Goal: Task Accomplishment & Management: Manage account settings

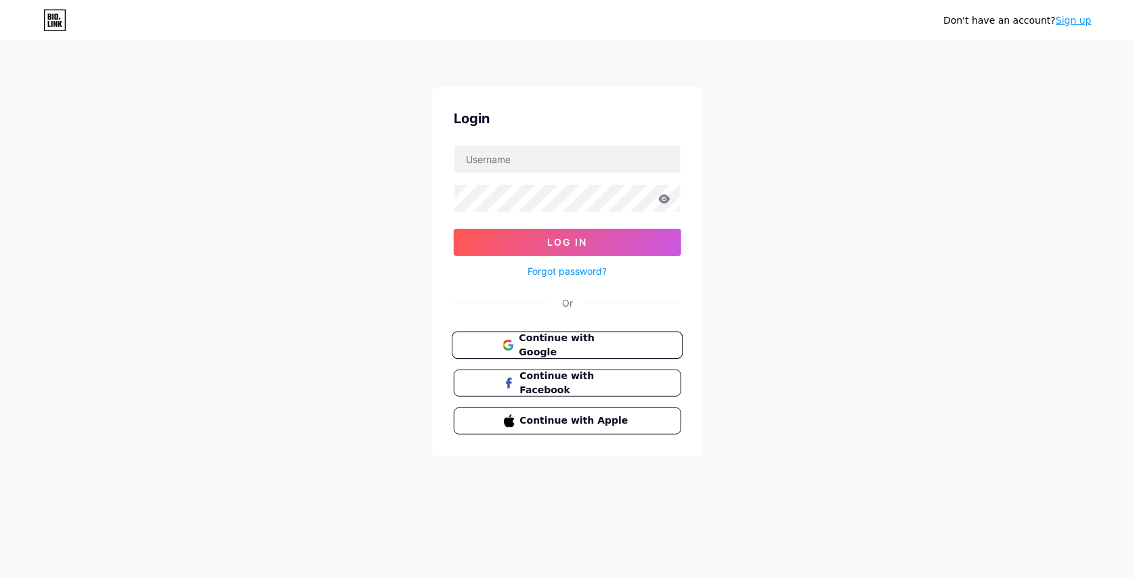
click at [580, 354] on button "Continue with Google" at bounding box center [567, 346] width 231 height 28
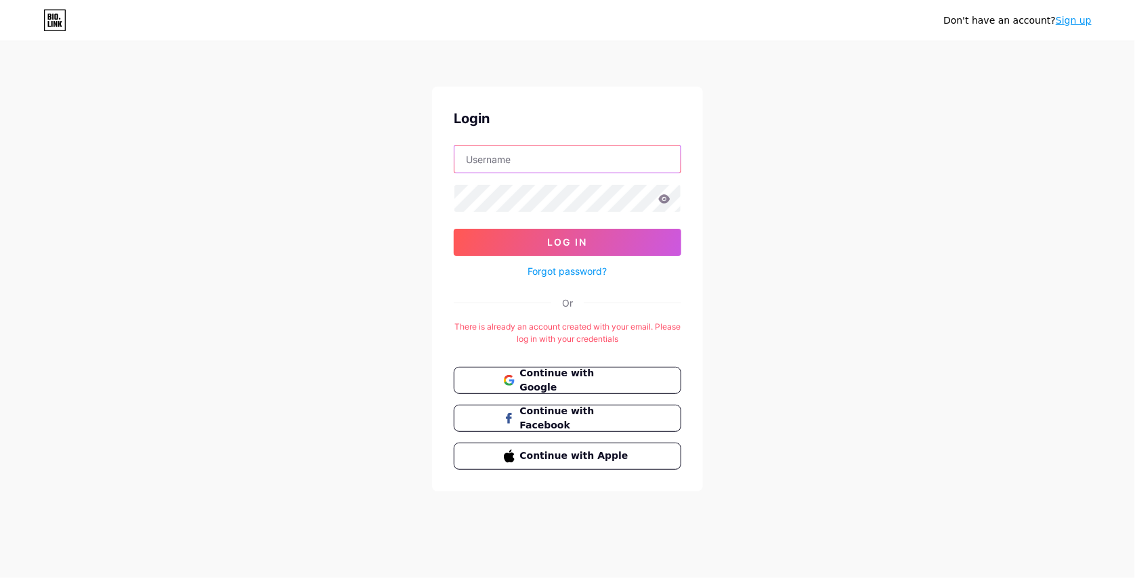
click at [542, 167] on input "text" at bounding box center [567, 159] width 226 height 27
type input "arefin"
click at [454, 229] on button "Log In" at bounding box center [568, 242] width 228 height 27
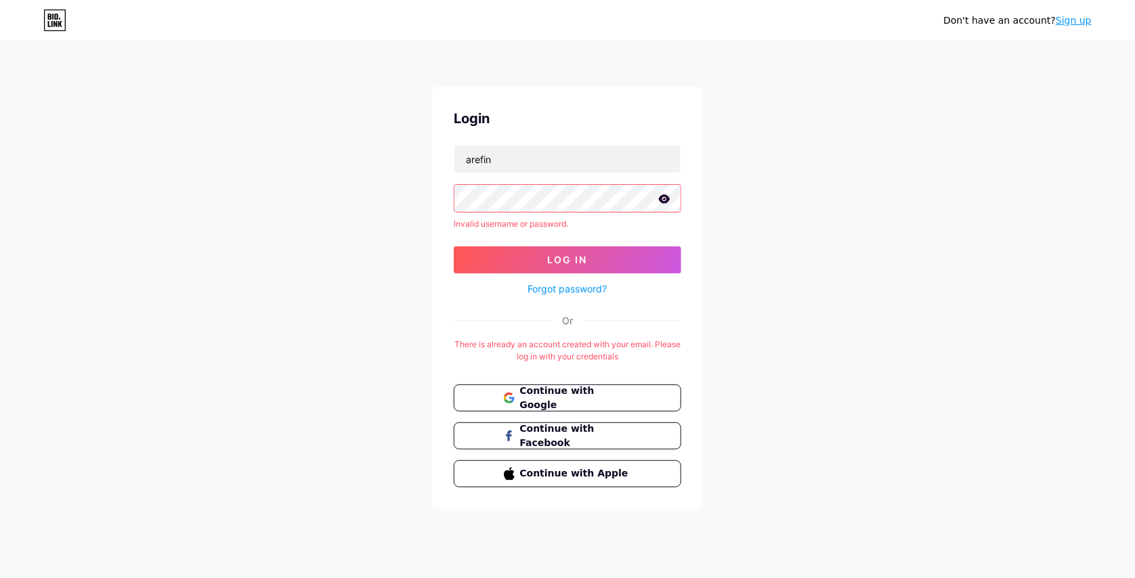
click at [580, 280] on div "Forgot password?" at bounding box center [568, 286] width 228 height 24
click at [576, 286] on link "Forgot password?" at bounding box center [567, 289] width 79 height 14
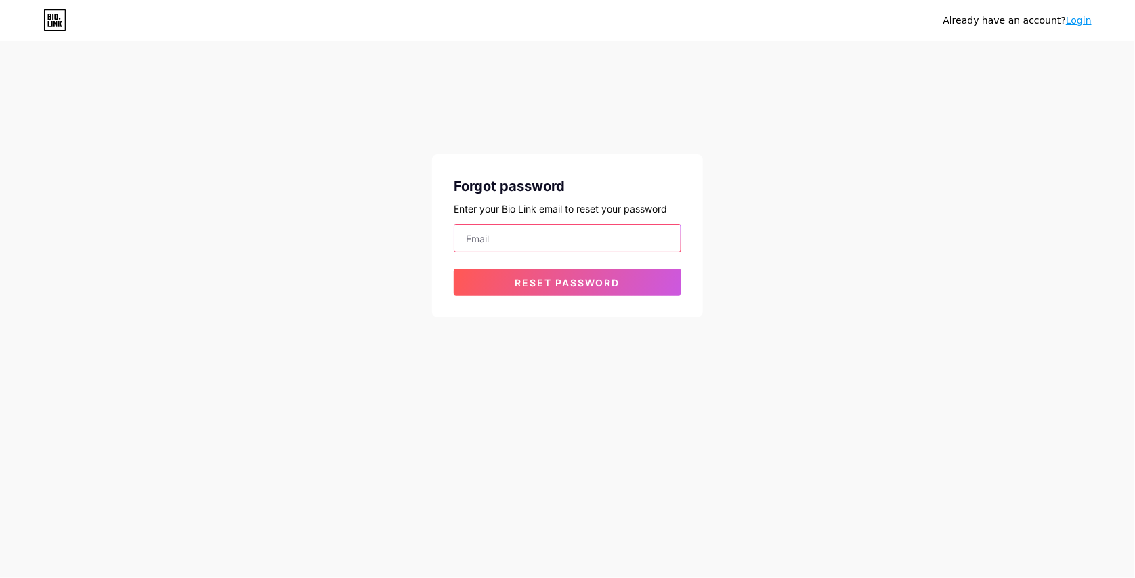
click at [540, 242] on input "email" at bounding box center [567, 238] width 226 height 27
type input "[EMAIL_ADDRESS][DOMAIN_NAME]"
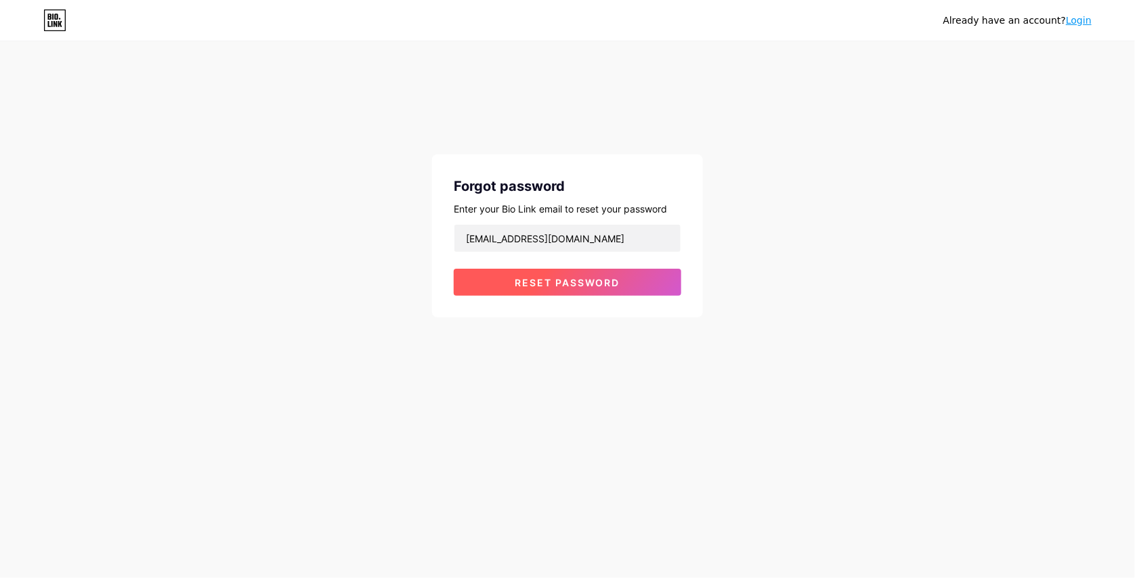
click at [523, 280] on span "Reset password" at bounding box center [567, 283] width 105 height 12
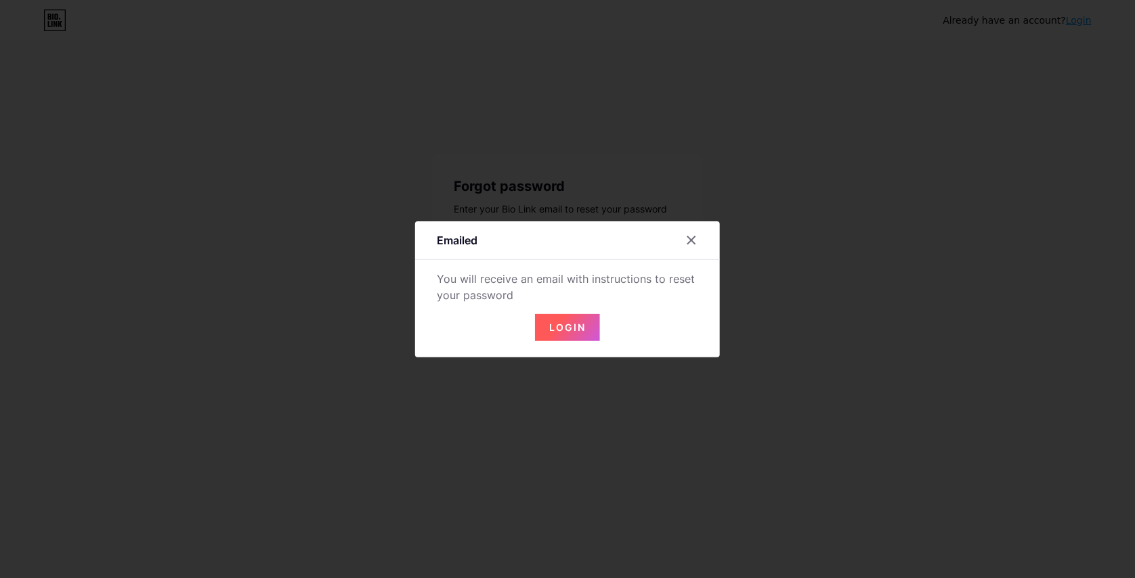
click at [563, 332] on span "Login" at bounding box center [567, 328] width 37 height 12
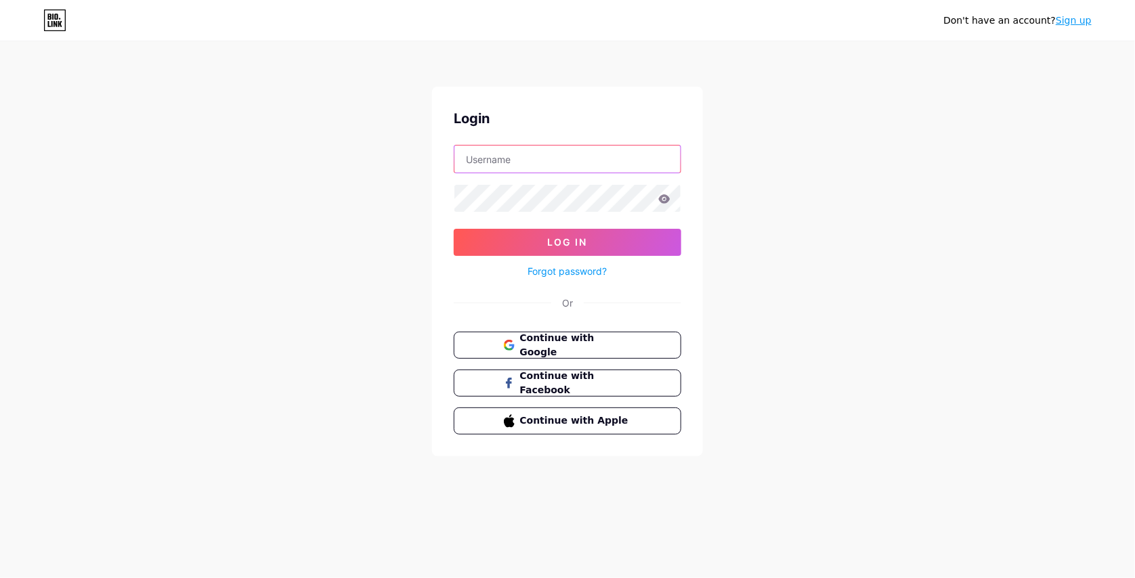
click at [557, 167] on input "text" at bounding box center [567, 159] width 226 height 27
type input "shawalarefin132@gmail.com"
click at [668, 200] on icon at bounding box center [665, 198] width 12 height 9
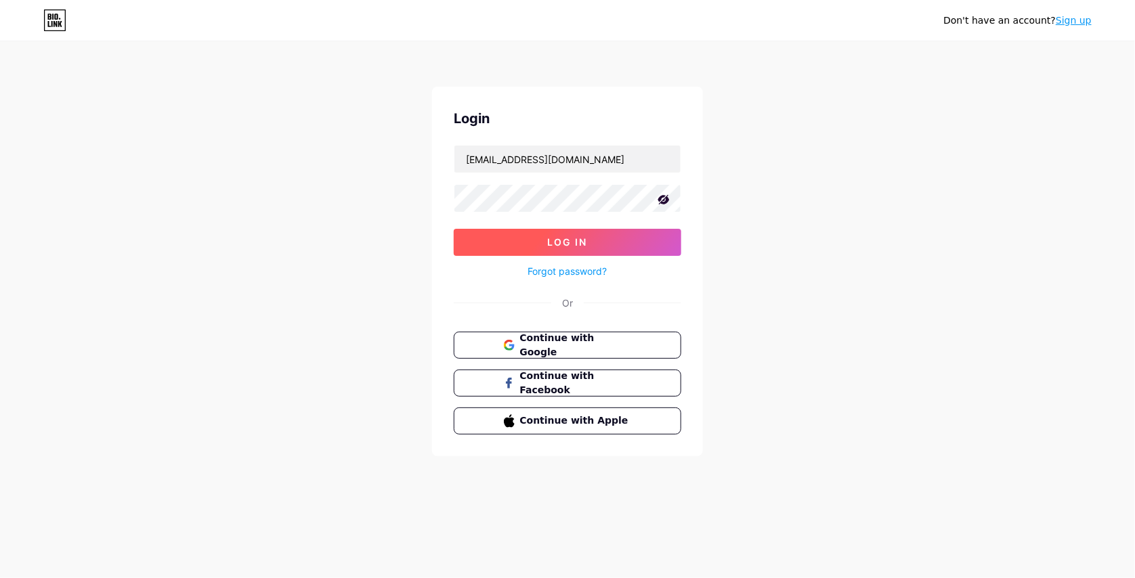
click at [552, 238] on span "Log In" at bounding box center [568, 242] width 40 height 12
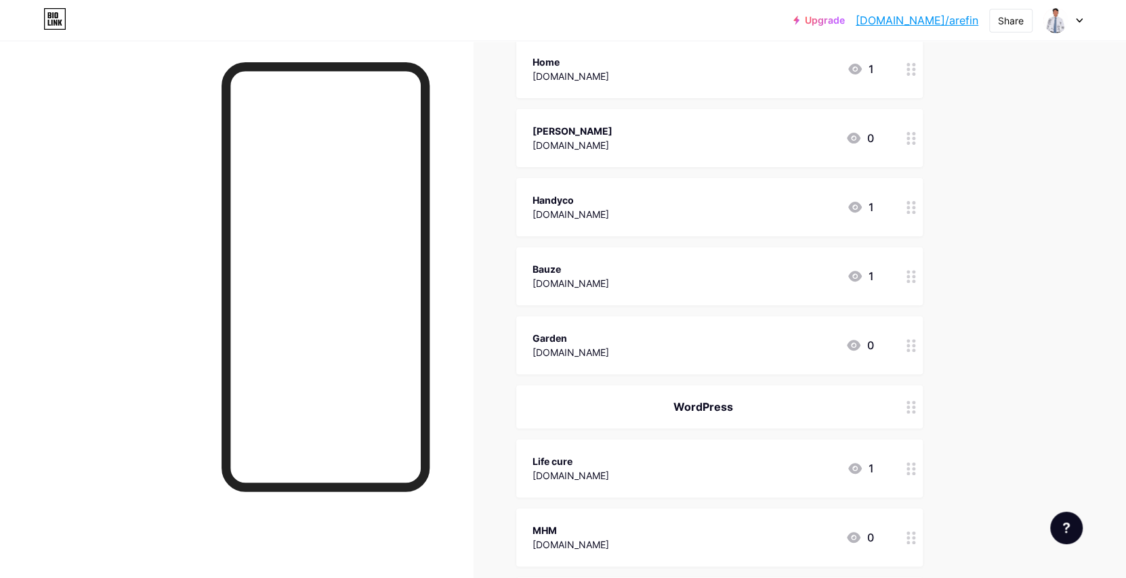
scroll to position [203, 0]
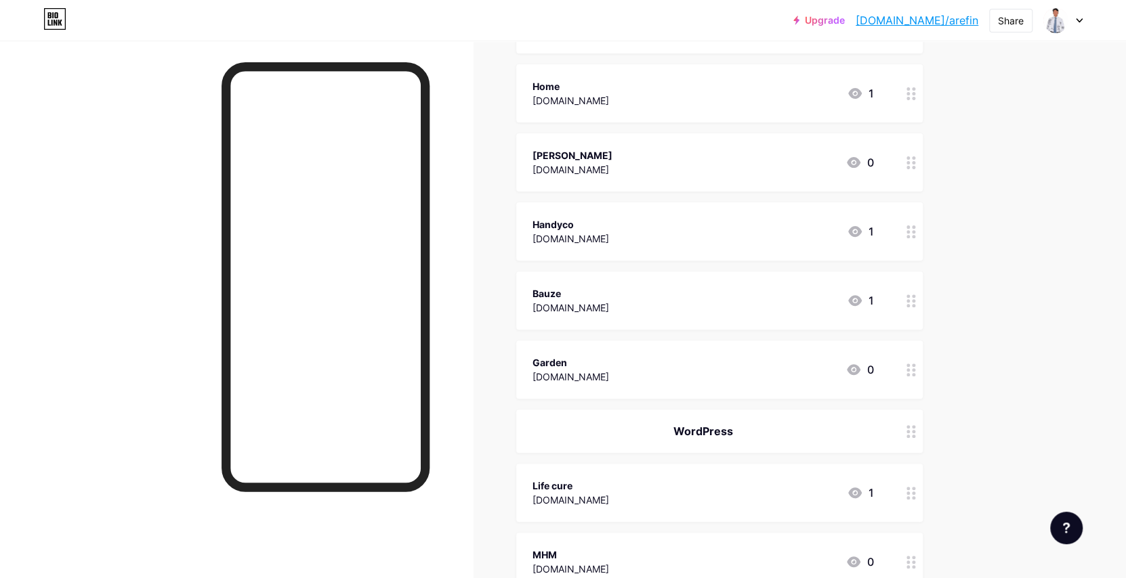
click at [609, 100] on div "Improvedhomediy.com" at bounding box center [570, 100] width 77 height 14
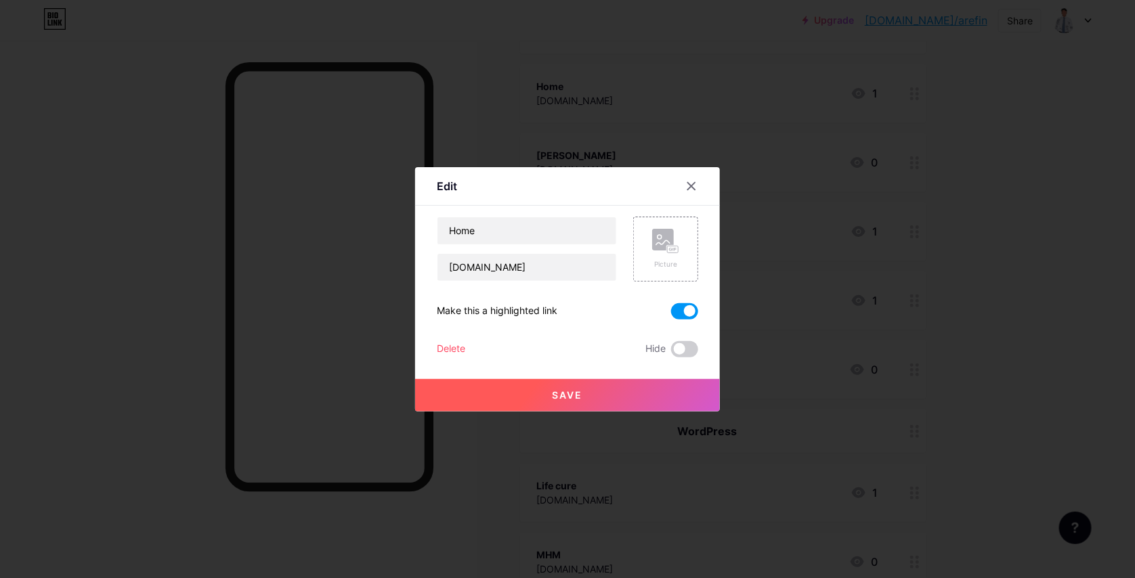
drag, startPoint x: 687, startPoint y: 311, endPoint x: 685, endPoint y: 298, distance: 13.0
click at [687, 312] on span at bounding box center [684, 311] width 27 height 16
click at [671, 315] on input "checkbox" at bounding box center [671, 315] width 0 height 0
click at [687, 189] on icon at bounding box center [691, 186] width 11 height 11
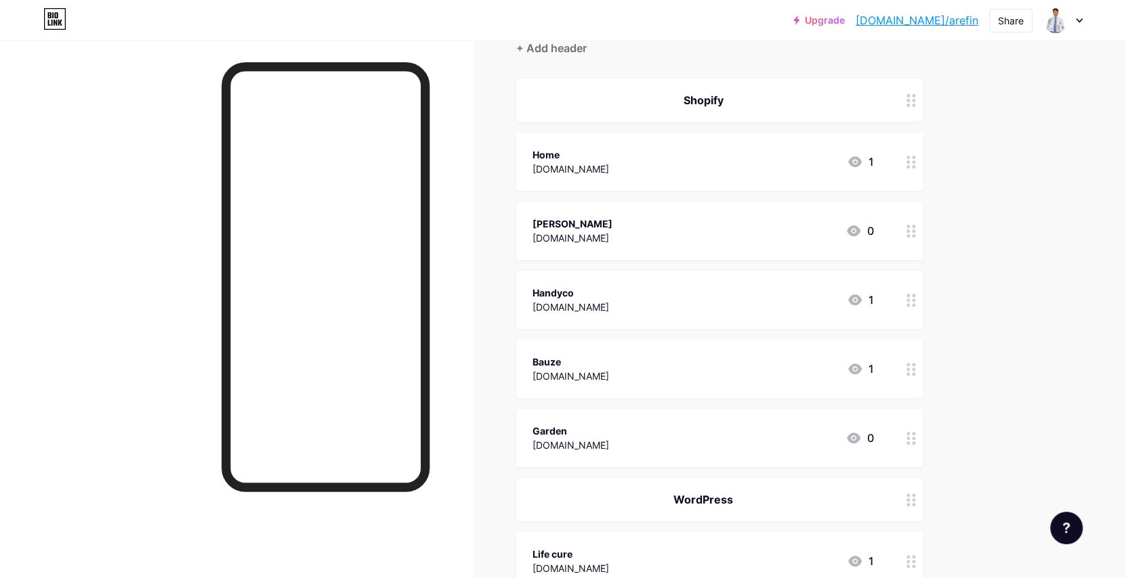
scroll to position [0, 0]
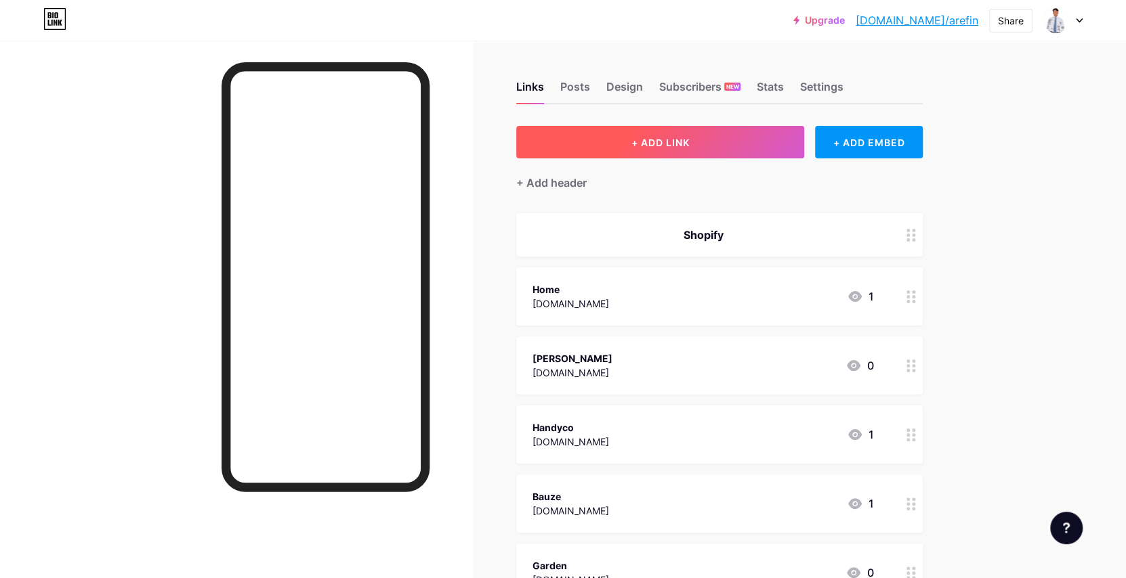
click at [689, 139] on span "+ ADD LINK" at bounding box center [659, 143] width 58 height 12
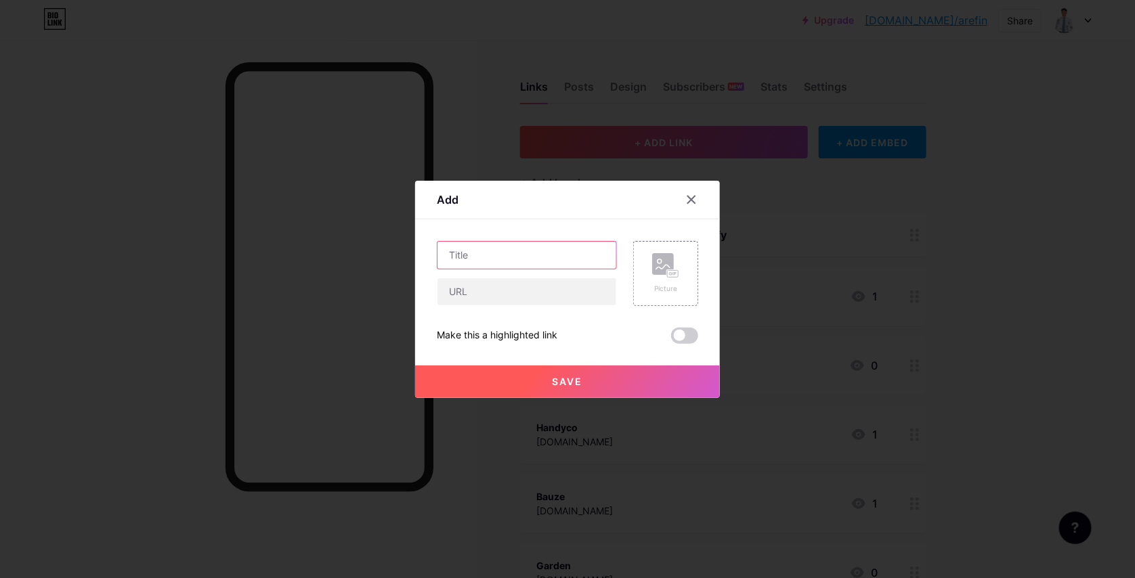
click at [496, 257] on input "text" at bounding box center [526, 255] width 179 height 27
type input "t"
type input "The Vintage Coral Sea"
click at [502, 290] on input "text" at bounding box center [526, 291] width 179 height 27
paste input "thevintagecoralsea.com"
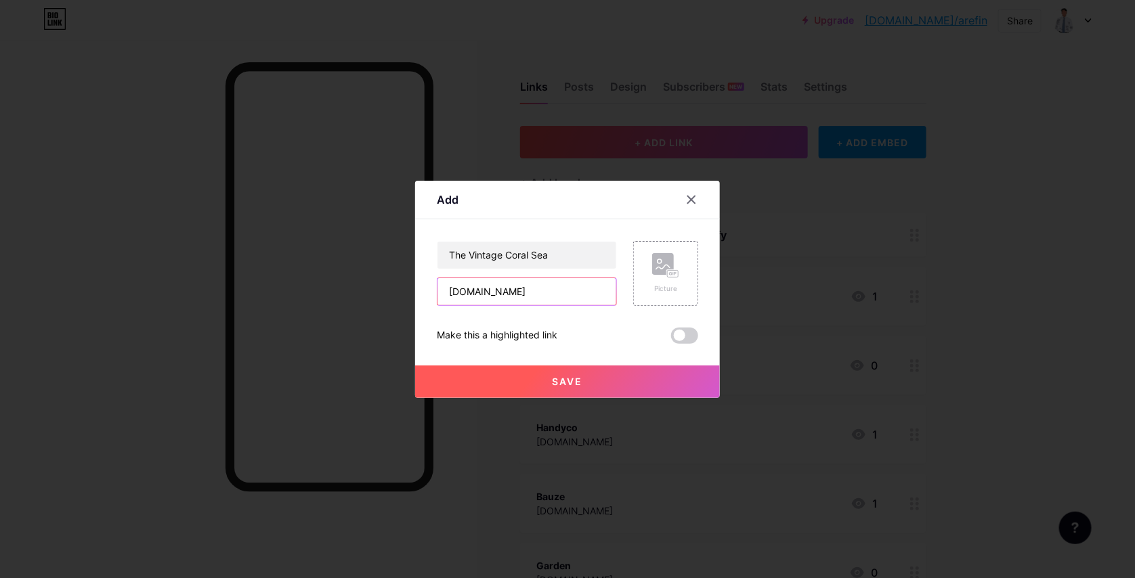
type input "thevintagecoralsea.com"
click at [593, 373] on button "Save" at bounding box center [567, 382] width 305 height 33
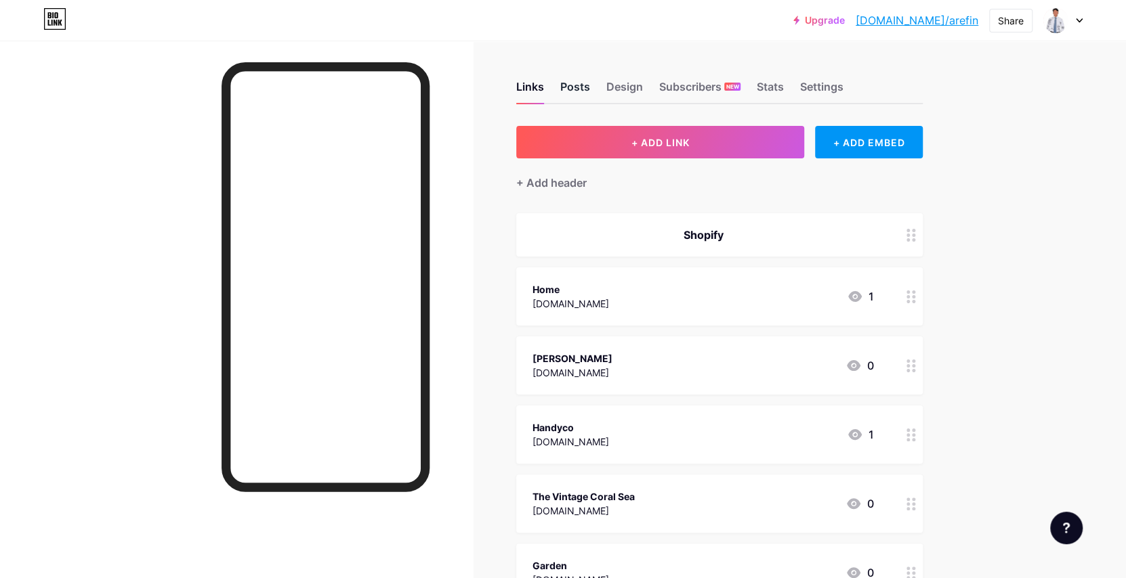
click at [582, 79] on div "Posts" at bounding box center [575, 91] width 30 height 24
click at [612, 89] on div "Design" at bounding box center [624, 91] width 37 height 24
click at [552, 77] on div "Links Posts Design Subscribers NEW Stats Settings" at bounding box center [719, 80] width 406 height 47
click at [538, 86] on div "Links" at bounding box center [530, 91] width 28 height 24
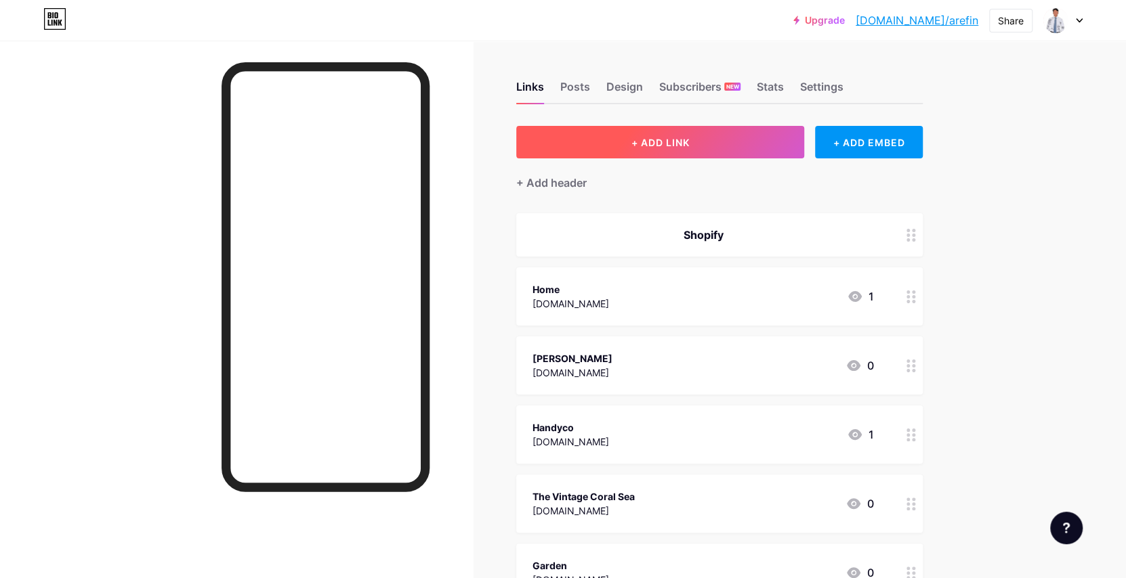
click at [748, 126] on button "+ ADD LINK" at bounding box center [660, 142] width 288 height 33
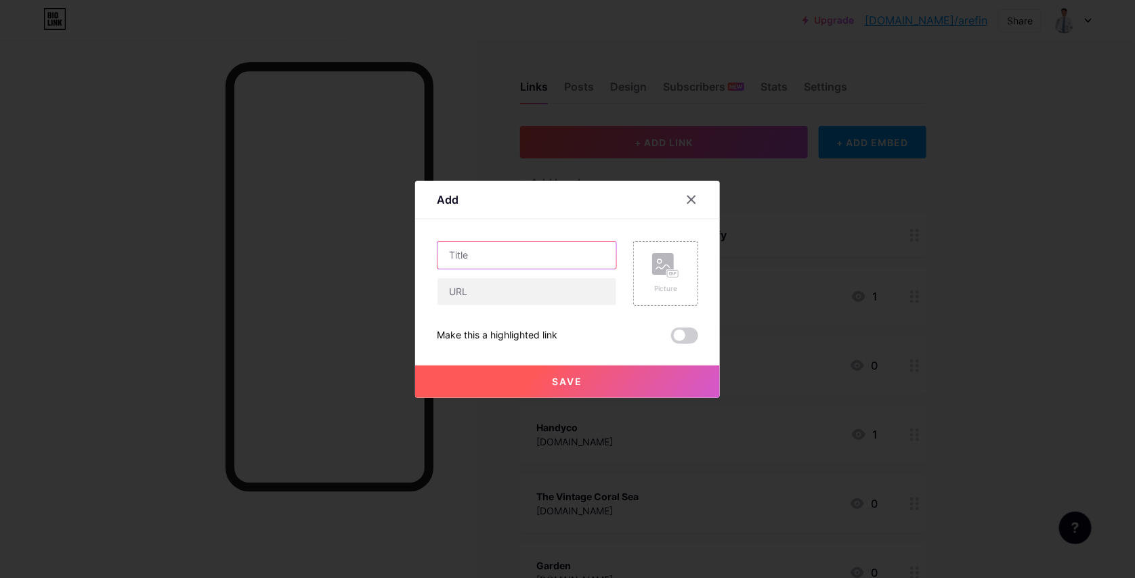
click at [532, 244] on input "text" at bounding box center [526, 255] width 179 height 27
type input "Mhm Fashion"
click at [487, 298] on input "text" at bounding box center [526, 291] width 179 height 27
paste input "mhmfashions.com"
type input "mhmfashions.com"
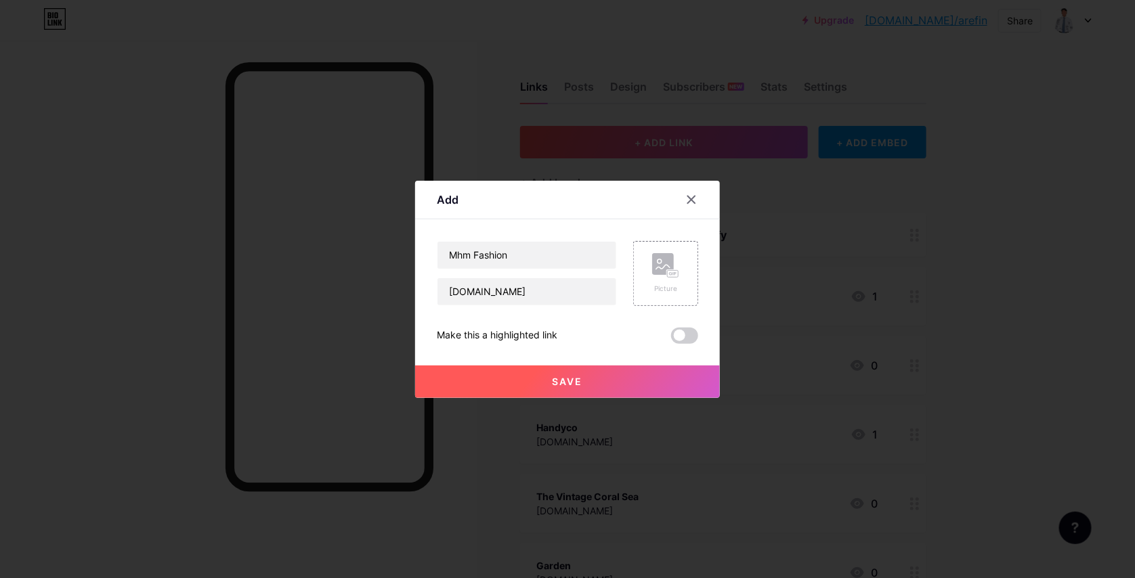
click at [637, 372] on button "Save" at bounding box center [567, 382] width 305 height 33
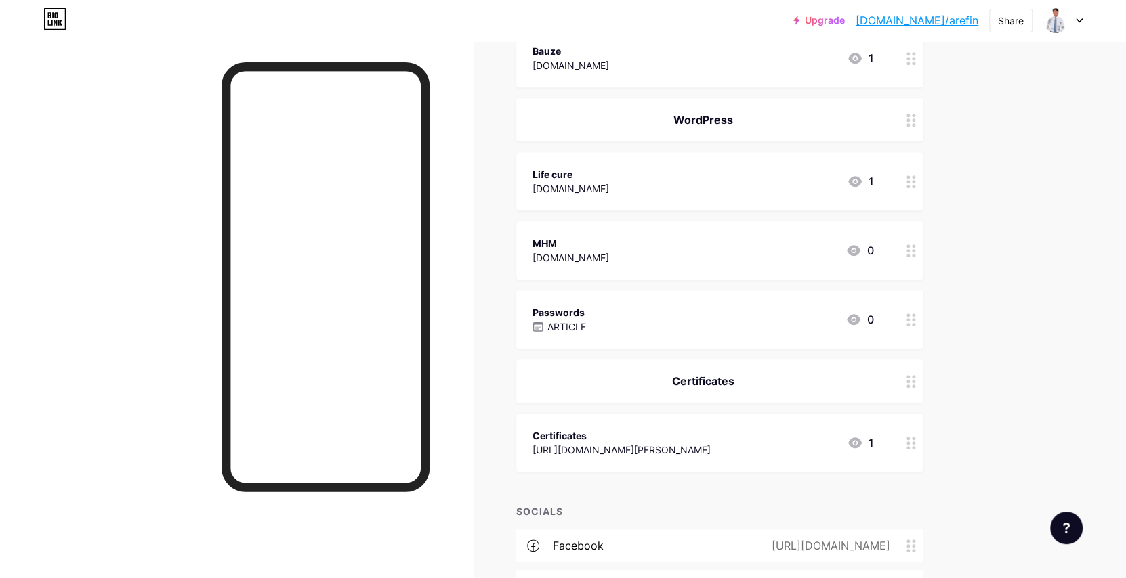
scroll to position [677, 0]
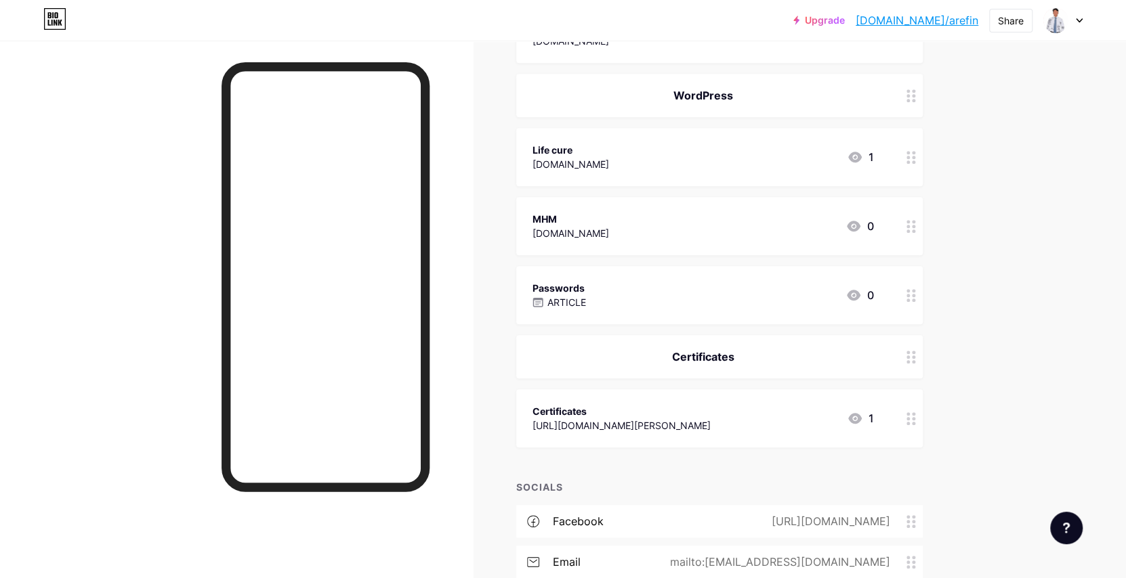
click at [912, 228] on icon at bounding box center [910, 226] width 9 height 13
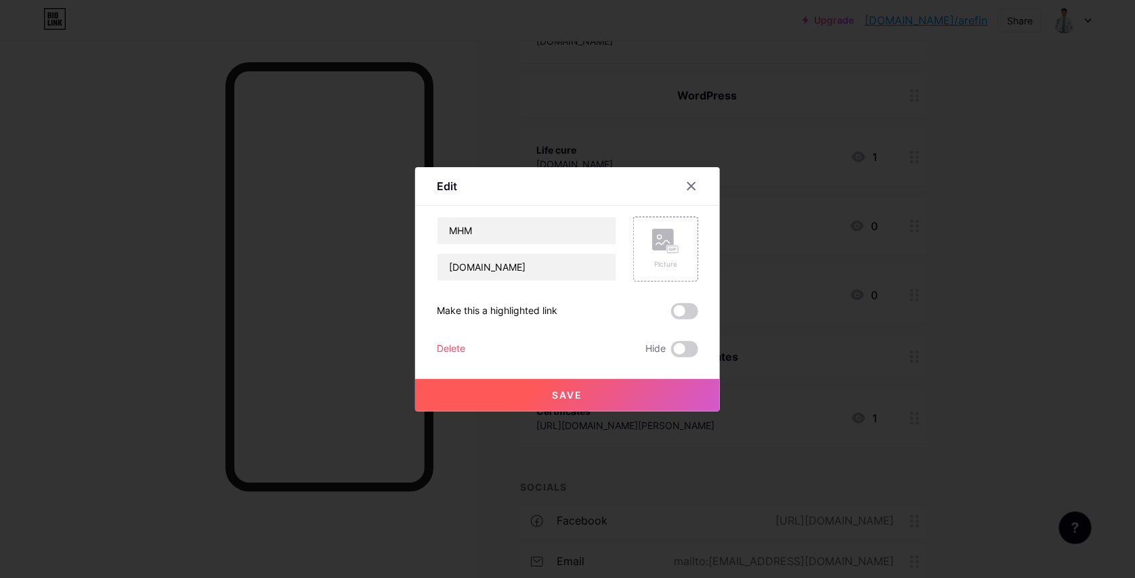
click at [444, 350] on div "Delete" at bounding box center [451, 349] width 28 height 16
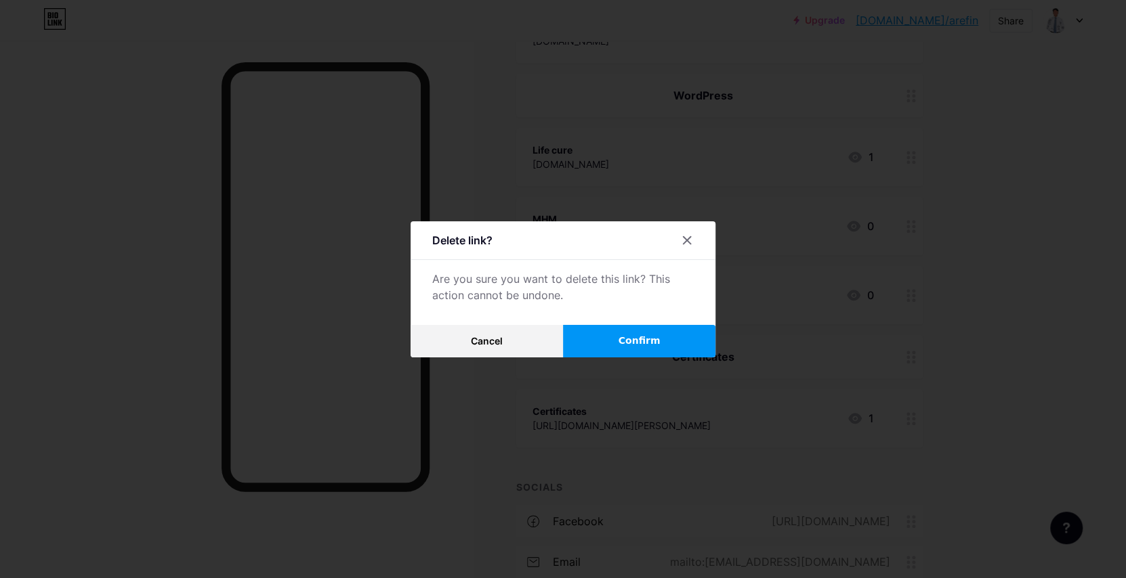
click at [577, 343] on button "Confirm" at bounding box center [639, 341] width 152 height 33
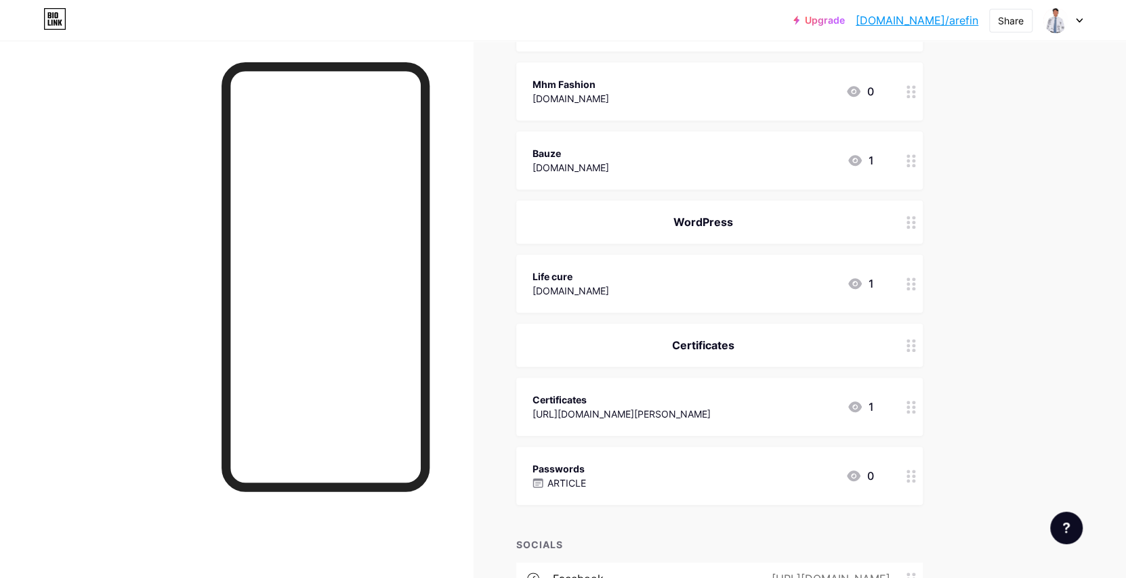
scroll to position [542, 0]
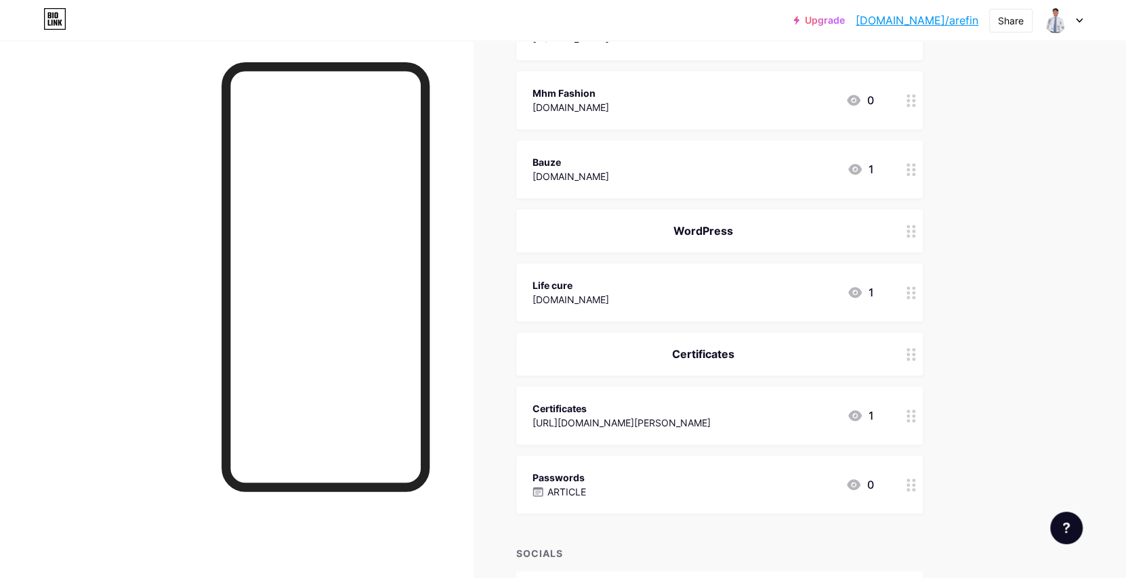
click at [611, 482] on div "Passwords ARTICLE 0" at bounding box center [702, 484] width 341 height 31
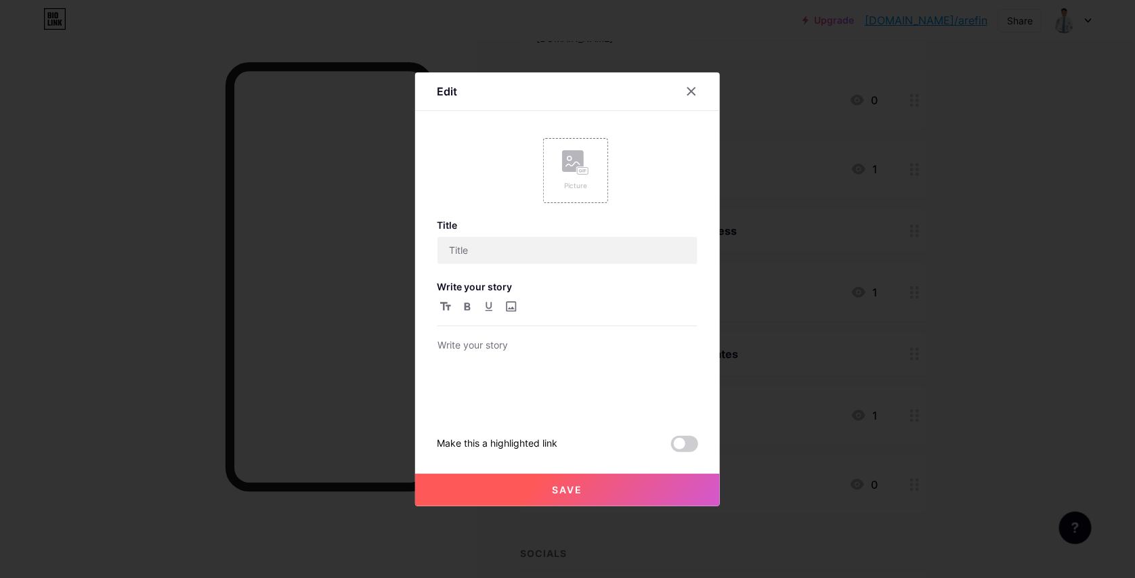
type input "Passwords"
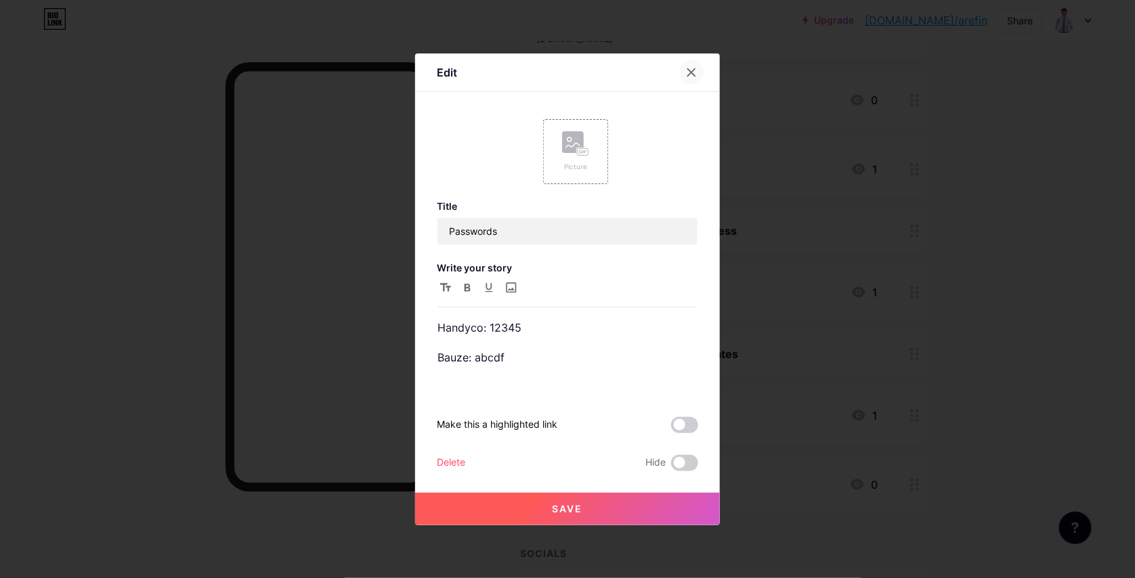
click at [686, 74] on icon at bounding box center [691, 72] width 11 height 11
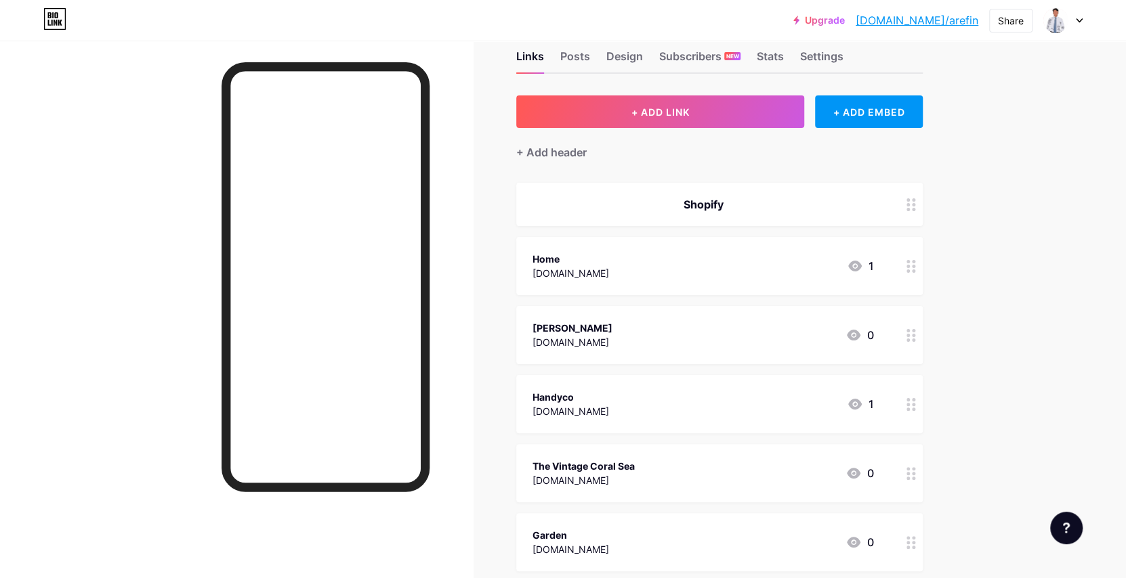
scroll to position [0, 0]
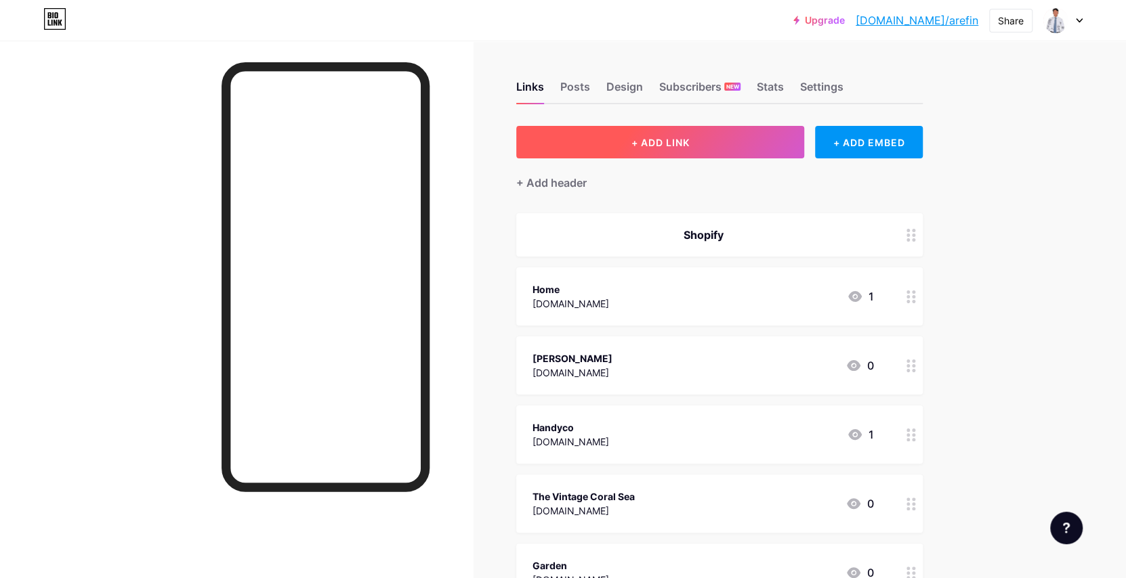
click at [775, 152] on button "+ ADD LINK" at bounding box center [660, 142] width 288 height 33
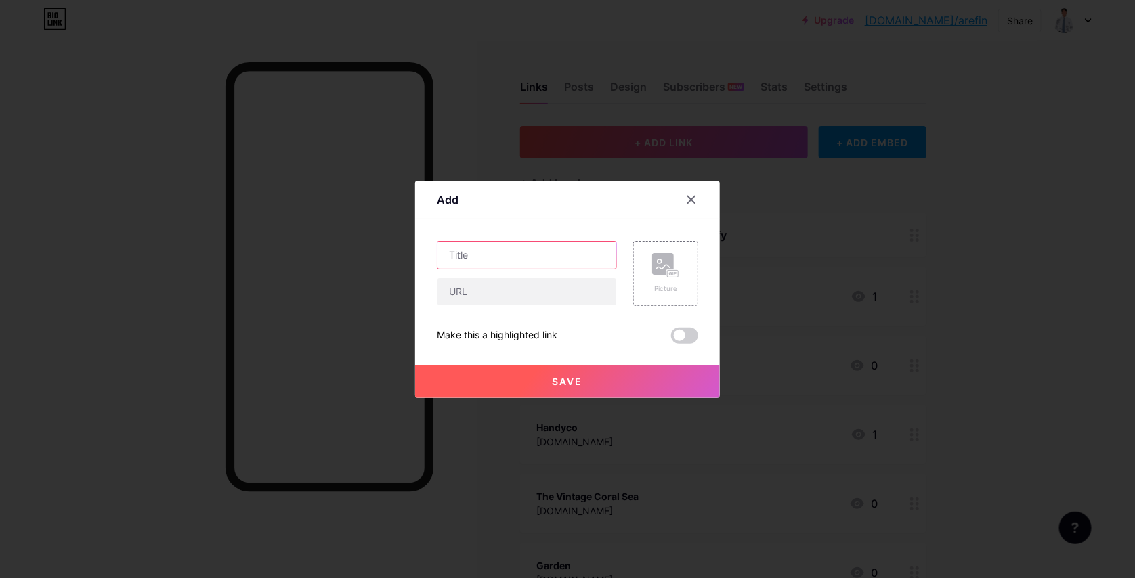
click at [520, 263] on input "text" at bounding box center [526, 255] width 179 height 27
click at [517, 284] on input "text" at bounding box center [526, 291] width 179 height 27
paste input "westpenntrees.com"
type input "westpenntrees.com"
click at [518, 263] on input "text" at bounding box center [526, 255] width 179 height 27
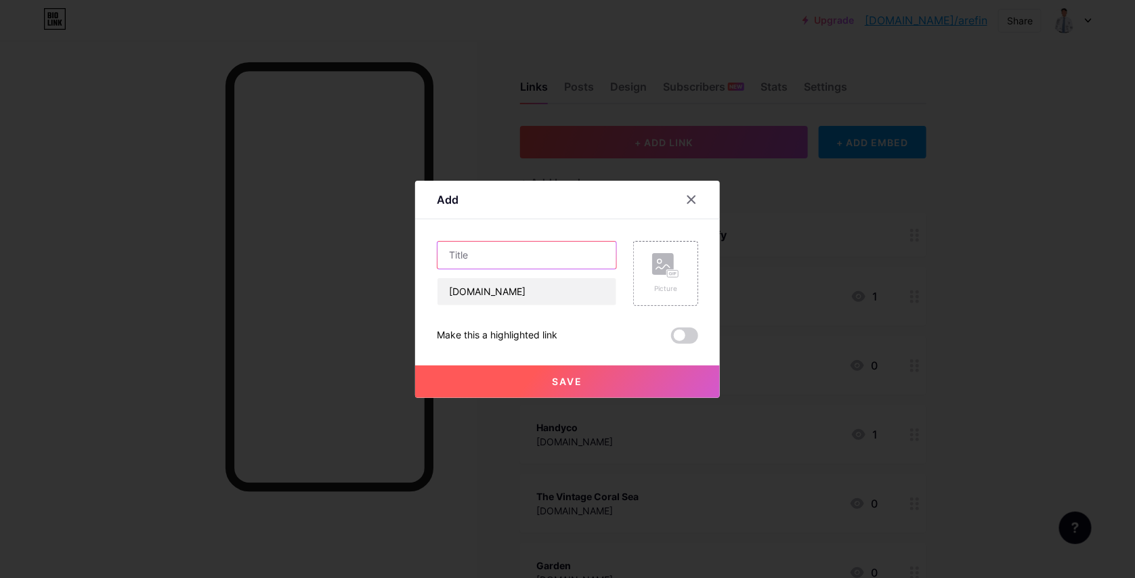
paste input "westpenntrees.com"
click at [486, 255] on input "westpenntrees" at bounding box center [526, 255] width 179 height 27
click at [466, 255] on input "westpenn trees" at bounding box center [526, 255] width 179 height 27
drag, startPoint x: 449, startPoint y: 253, endPoint x: 435, endPoint y: 252, distance: 14.3
click at [437, 252] on input "west penn trees" at bounding box center [526, 255] width 179 height 27
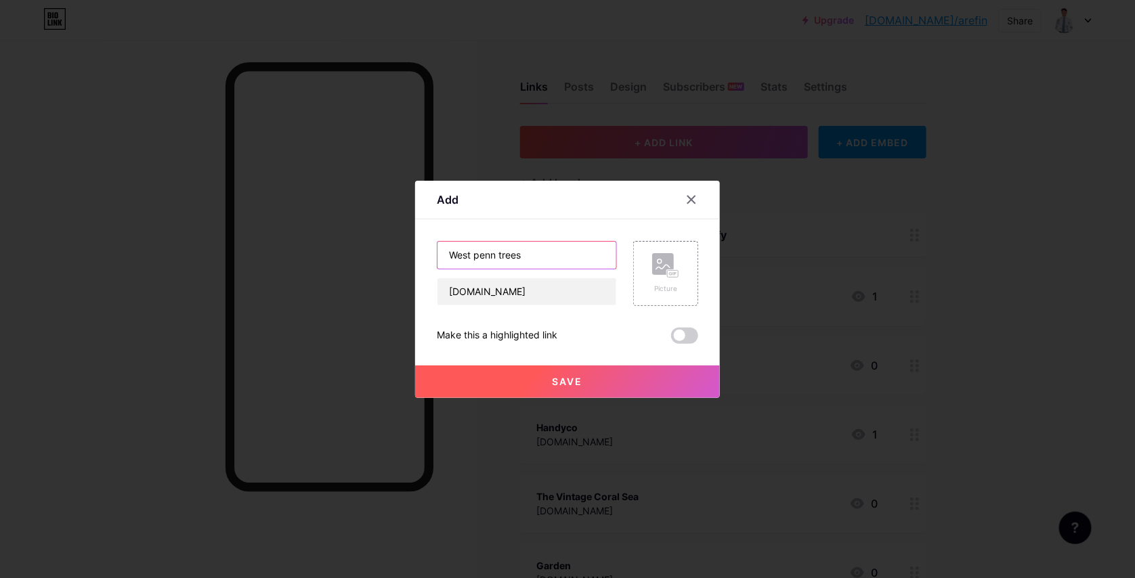
click at [471, 252] on input "West penn trees" at bounding box center [526, 255] width 179 height 27
click at [496, 259] on input "West Penn trees" at bounding box center [526, 255] width 179 height 27
type input "West Penn Trees"
click at [561, 372] on button "Save" at bounding box center [567, 382] width 305 height 33
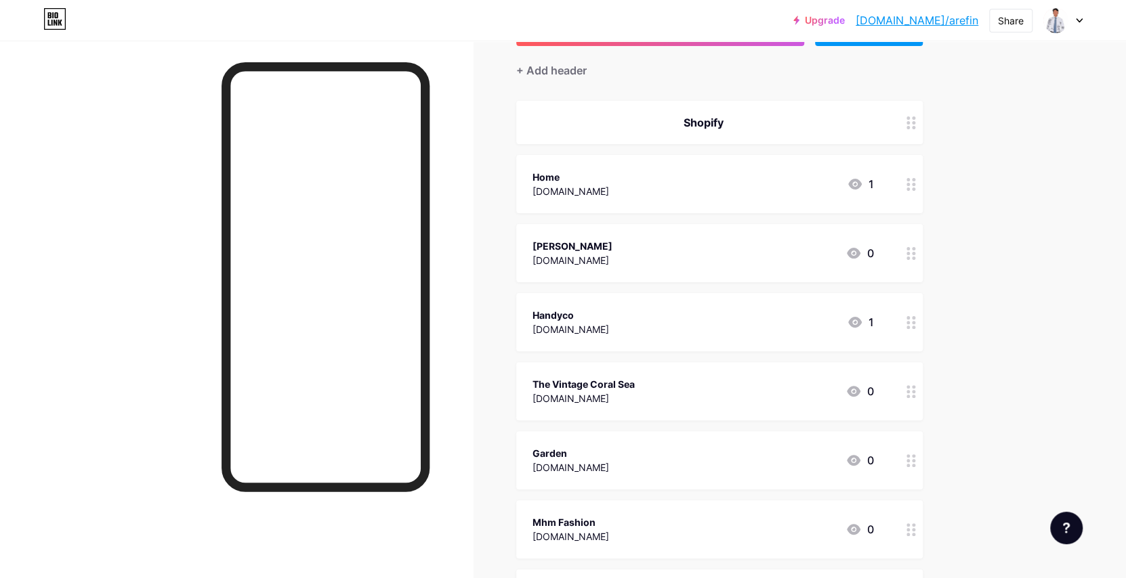
scroll to position [68, 0]
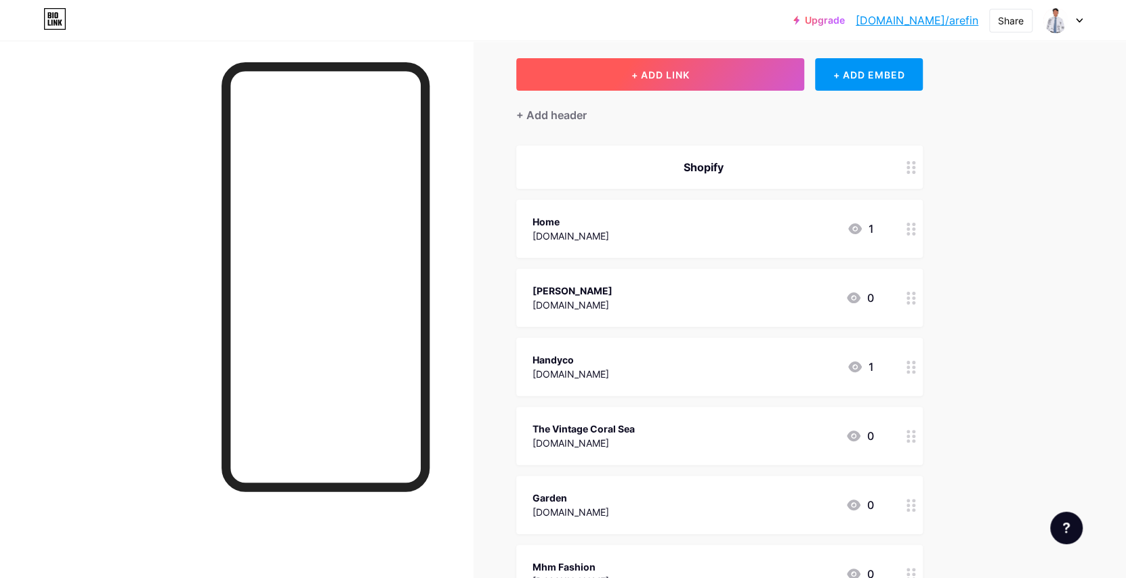
click at [720, 74] on button "+ ADD LINK" at bounding box center [660, 74] width 288 height 33
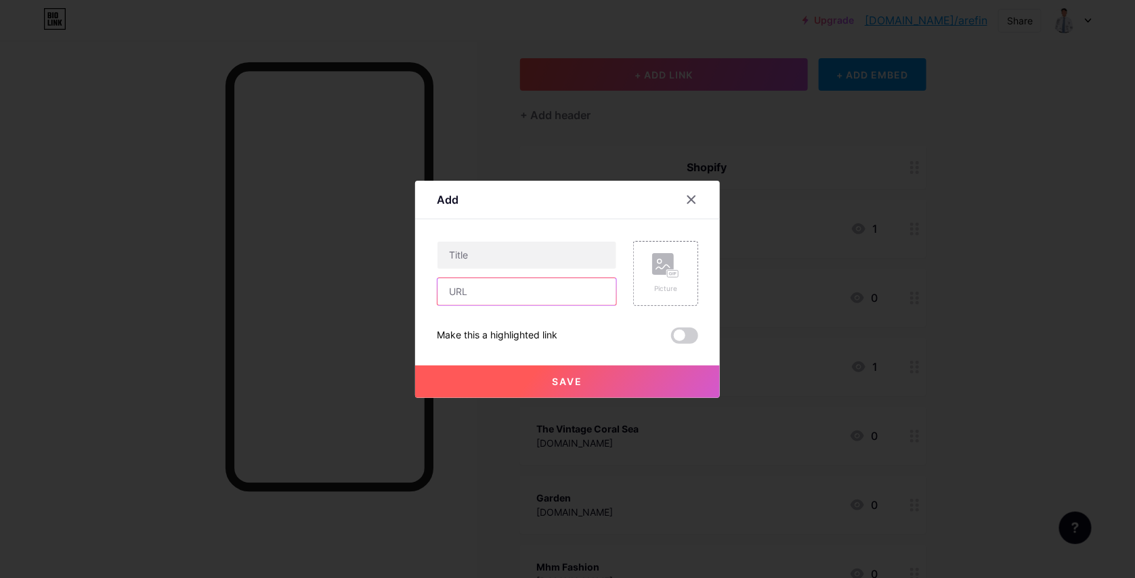
click at [506, 303] on input "text" at bounding box center [526, 291] width 179 height 27
paste input "rootedintexastreecare.com"
drag, startPoint x: 540, startPoint y: 293, endPoint x: 432, endPoint y: 298, distance: 108.5
click at [437, 298] on input "rootedintexastreecare.com" at bounding box center [526, 291] width 179 height 27
type input "rootedintexastreecare.com"
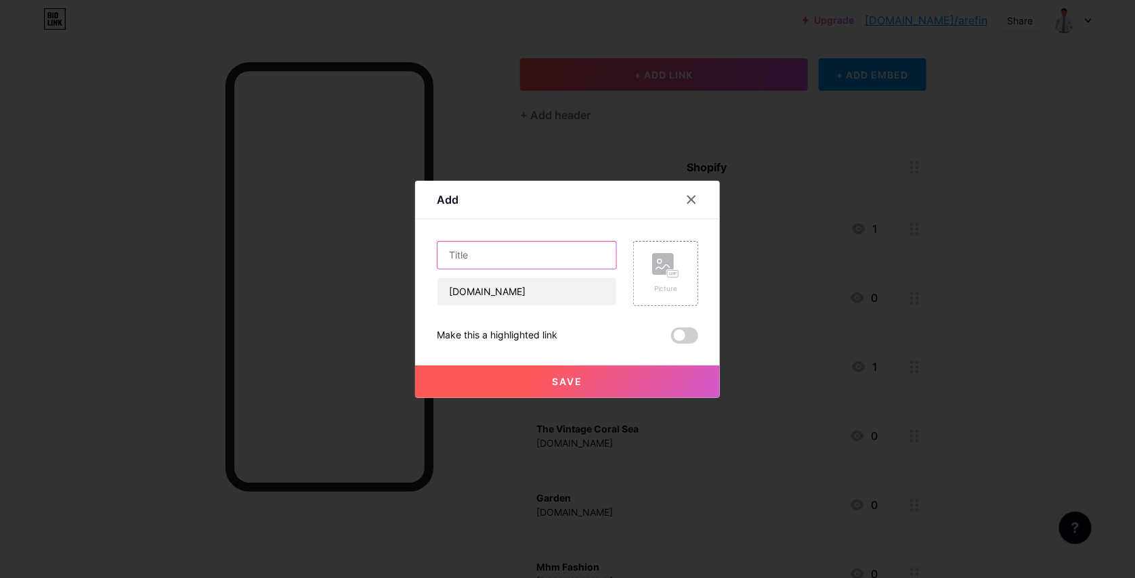
click at [534, 248] on input "text" at bounding box center [526, 255] width 179 height 27
paste input "rootedintexastreecare"
click at [524, 255] on input "rootedintexastreecare" at bounding box center [526, 255] width 179 height 27
click at [506, 255] on input "rootedintexastree care" at bounding box center [526, 255] width 179 height 27
click at [473, 253] on input "rootedintexas tree care" at bounding box center [526, 255] width 179 height 27
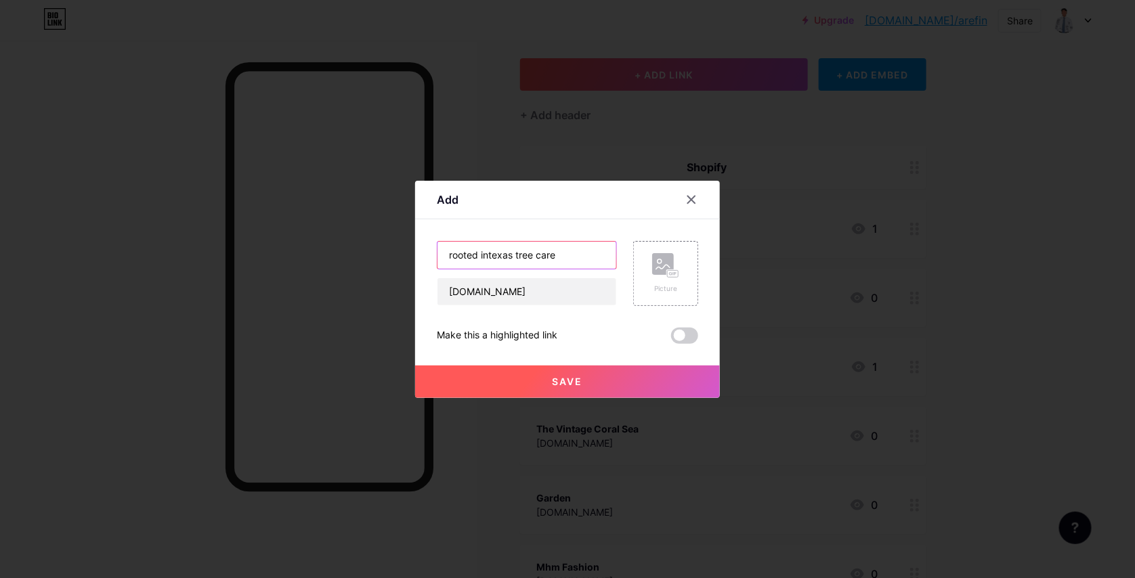
click at [484, 255] on input "rooted intexas tree care" at bounding box center [526, 255] width 179 height 27
click at [441, 258] on input "rooted in Texas tree care" at bounding box center [526, 255] width 179 height 27
click at [479, 255] on input "Rooted in Texas tree care" at bounding box center [526, 255] width 179 height 27
click at [521, 255] on input "Rooted In Texas tree care" at bounding box center [526, 255] width 179 height 27
click at [546, 252] on input "Rooted In Texas Tree care" at bounding box center [526, 255] width 179 height 27
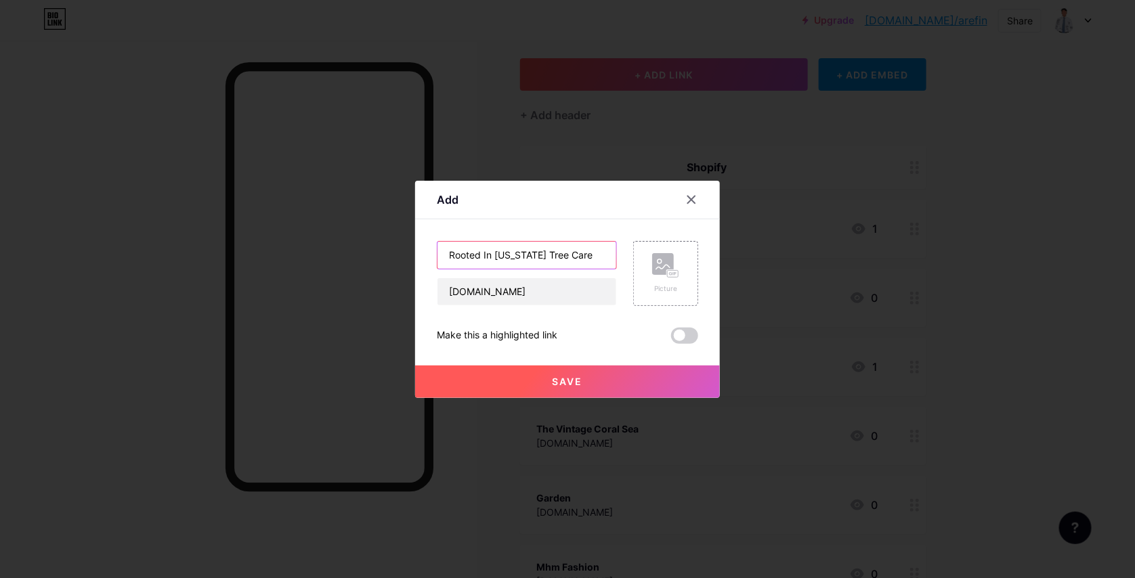
type input "Rooted In Texas Tree Care"
click at [534, 377] on button "Save" at bounding box center [567, 382] width 305 height 33
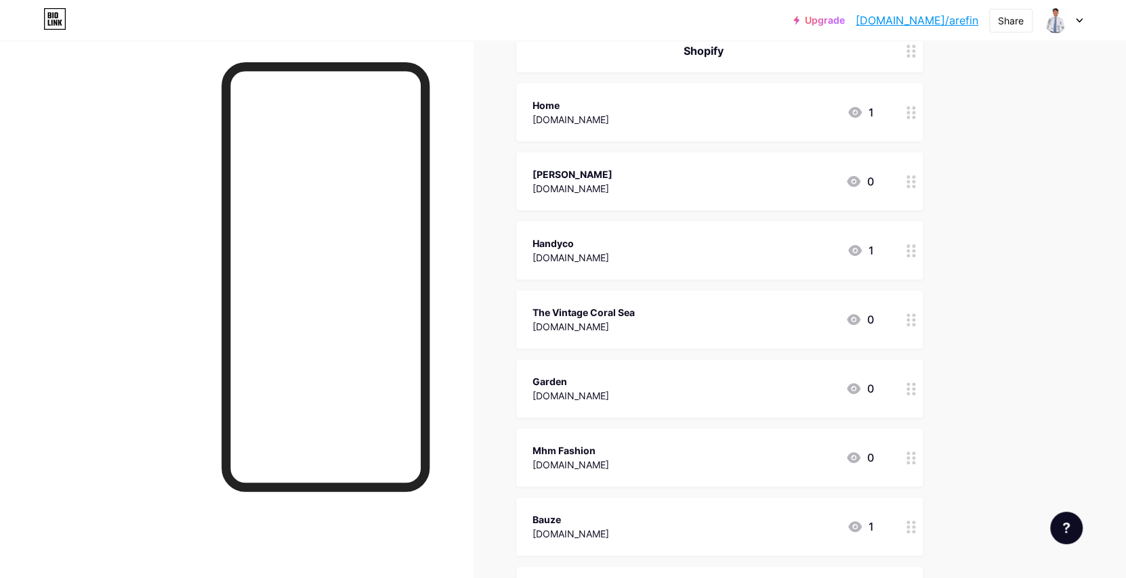
scroll to position [0, 0]
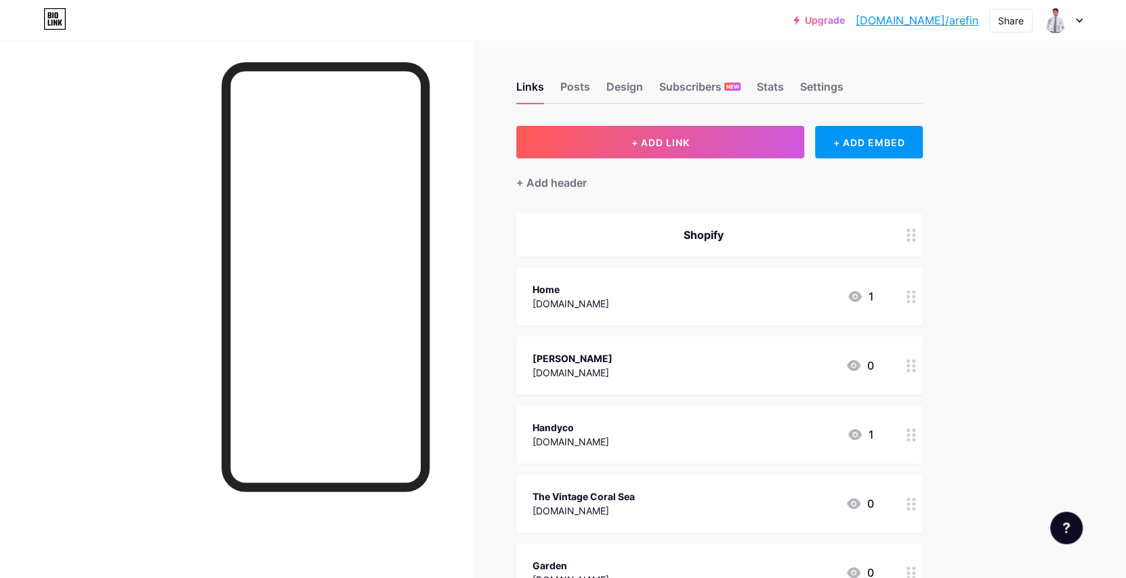
click at [591, 269] on div "Home Improvedhomediy.com 1" at bounding box center [719, 297] width 406 height 58
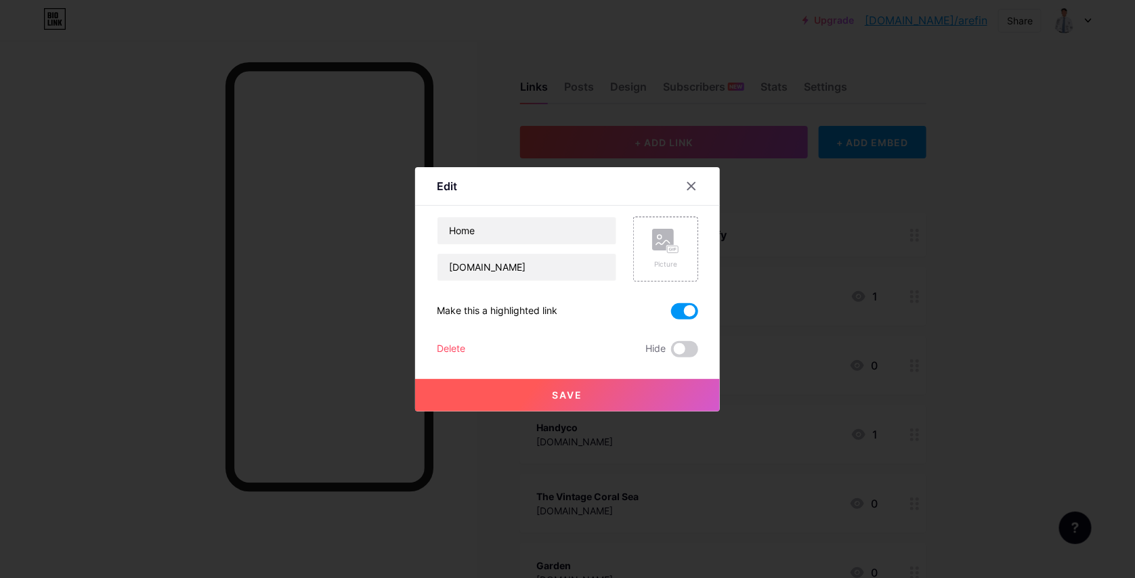
click at [690, 305] on span at bounding box center [684, 311] width 27 height 16
click at [671, 315] on input "checkbox" at bounding box center [671, 315] width 0 height 0
click at [566, 383] on button "Save" at bounding box center [567, 395] width 305 height 33
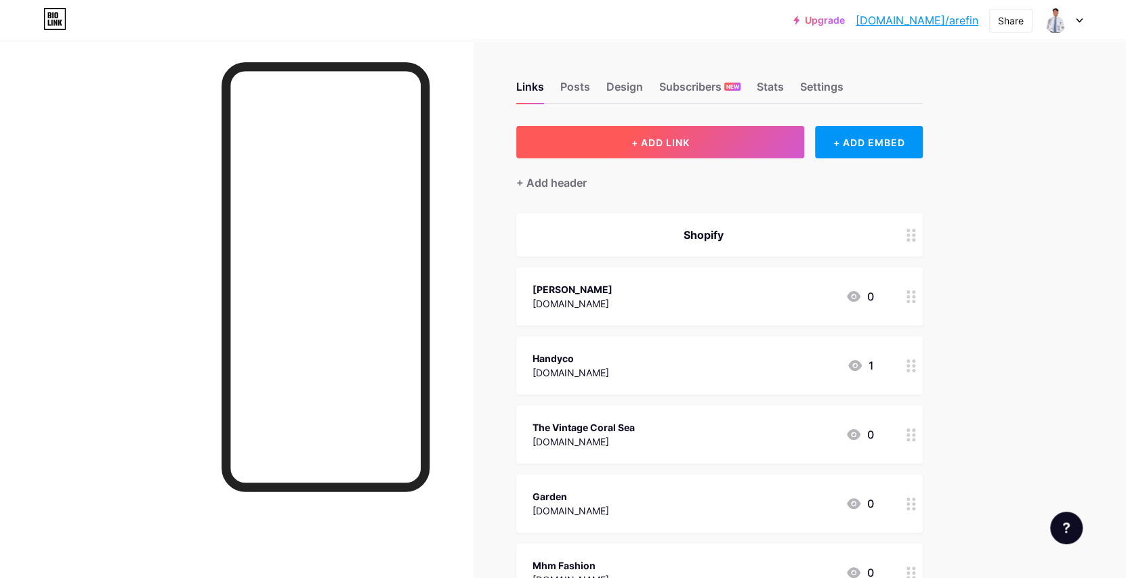
click at [736, 144] on button "+ ADD LINK" at bounding box center [660, 142] width 288 height 33
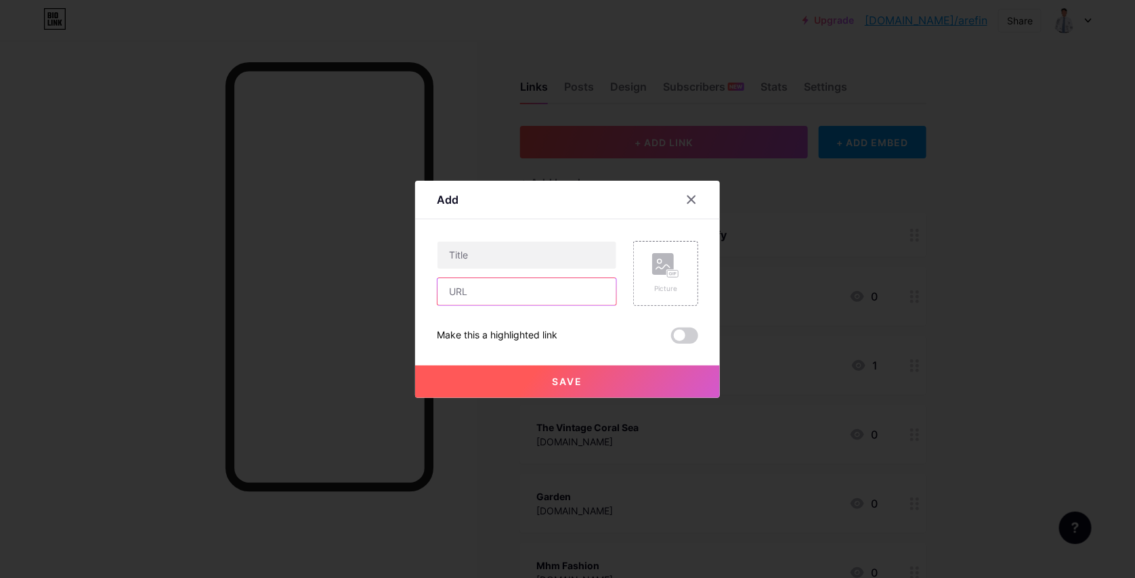
click at [486, 304] on input "text" at bounding box center [526, 291] width 179 height 27
paste input "aguilartreecare.com"
type input "aguilartreecare.com"
click at [516, 245] on input "text" at bounding box center [526, 255] width 179 height 27
paste input "aguilartreecare.com"
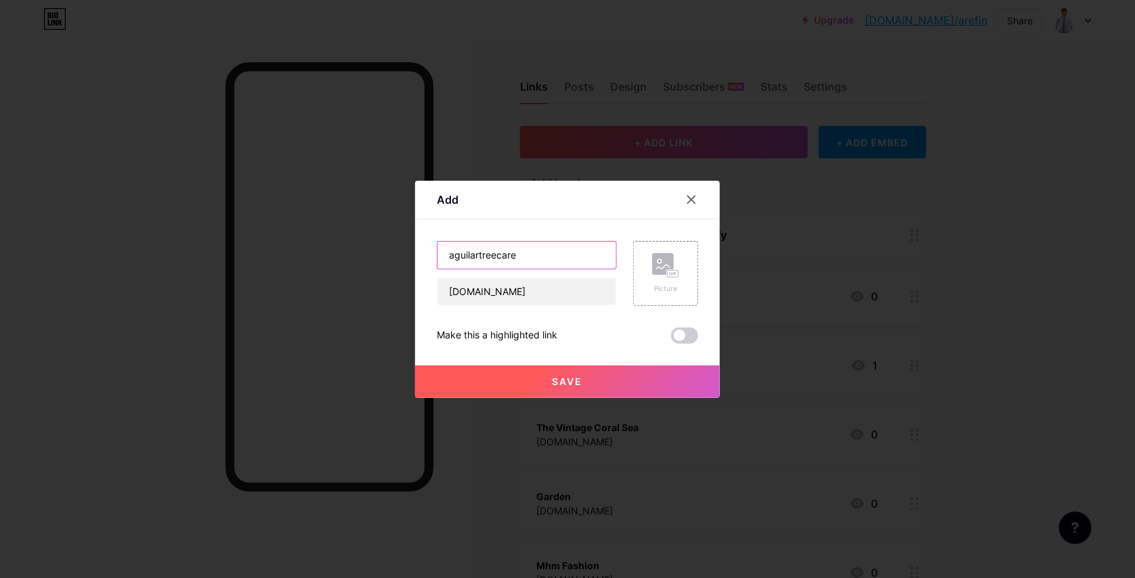
click at [446, 252] on input "aguilartreecare" at bounding box center [526, 255] width 179 height 27
click at [475, 257] on input "Aguilartreecare" at bounding box center [526, 255] width 179 height 27
type input "Aguilar Tree Care"
click at [594, 391] on button "Save" at bounding box center [567, 382] width 305 height 33
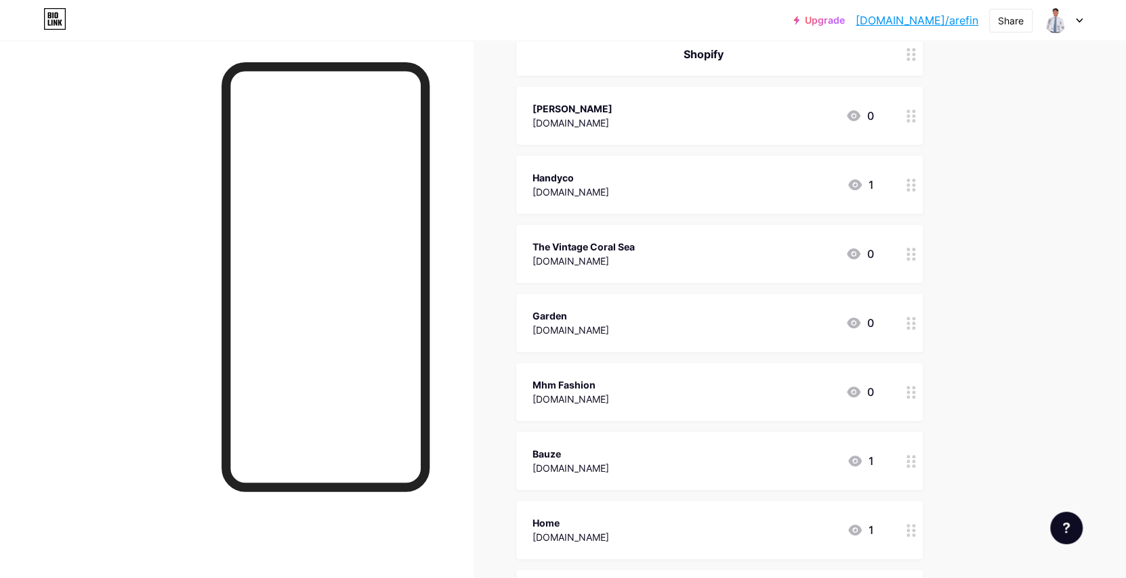
scroll to position [68, 0]
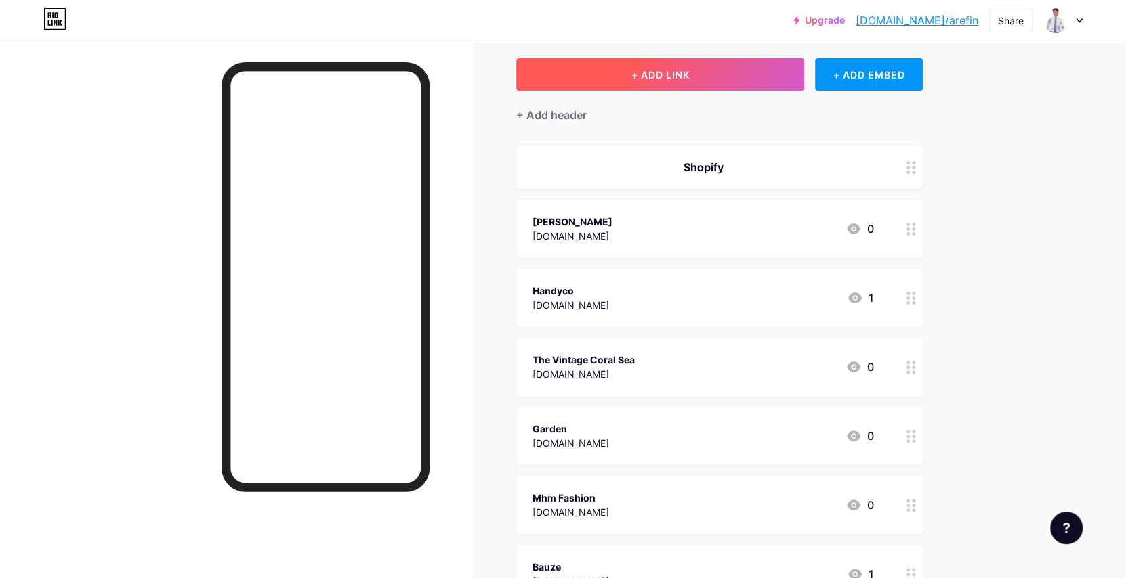
click at [724, 83] on button "+ ADD LINK" at bounding box center [660, 74] width 288 height 33
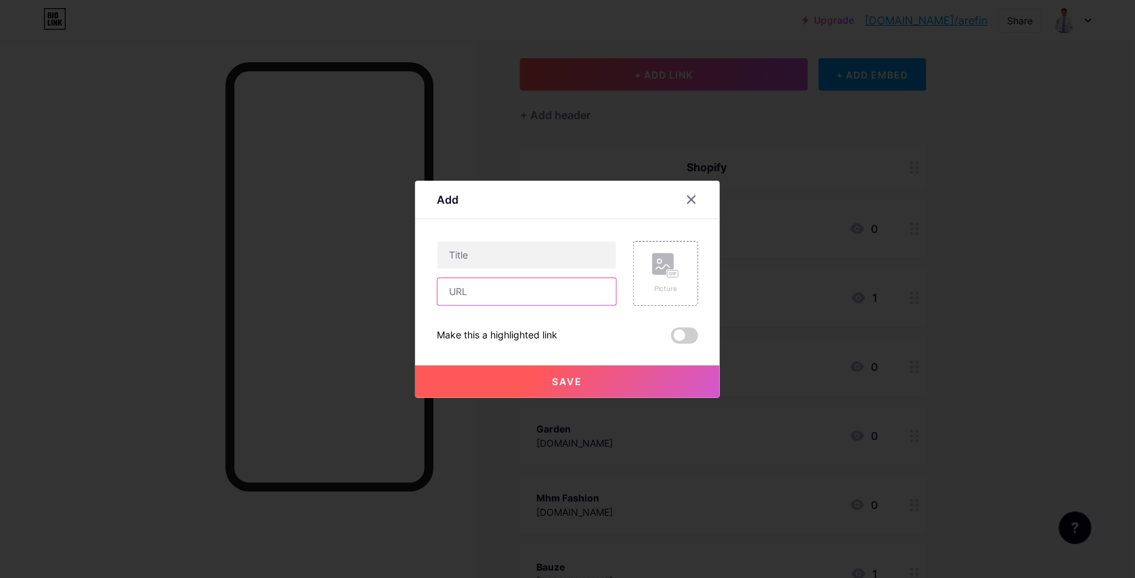
click at [543, 303] on input "text" at bounding box center [526, 291] width 179 height 27
paste input "prozatreeservice.com"
drag, startPoint x: 519, startPoint y: 290, endPoint x: 440, endPoint y: 293, distance: 79.3
click at [440, 293] on input "prozatreeservice.com" at bounding box center [526, 291] width 179 height 27
type input "prozatreeservice.com"
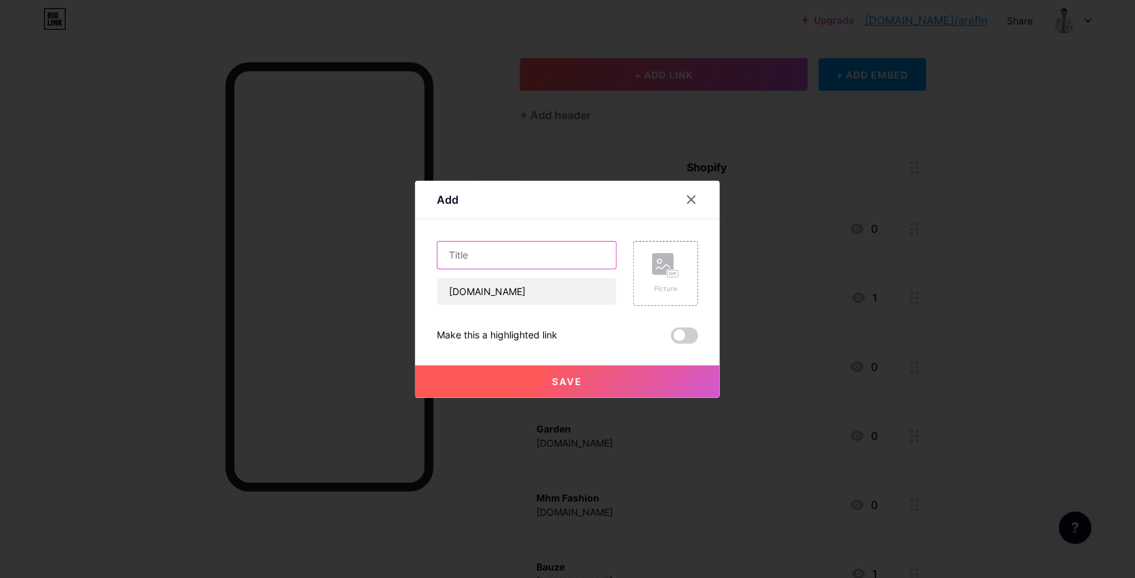
click at [467, 257] on input "text" at bounding box center [526, 255] width 179 height 27
paste input "prozatreeservice"
click at [469, 258] on input "prozatreeservice" at bounding box center [526, 255] width 179 height 27
click at [492, 252] on input "proza treeservice" at bounding box center [526, 255] width 179 height 27
click at [479, 261] on input "proza tree service" at bounding box center [526, 255] width 179 height 27
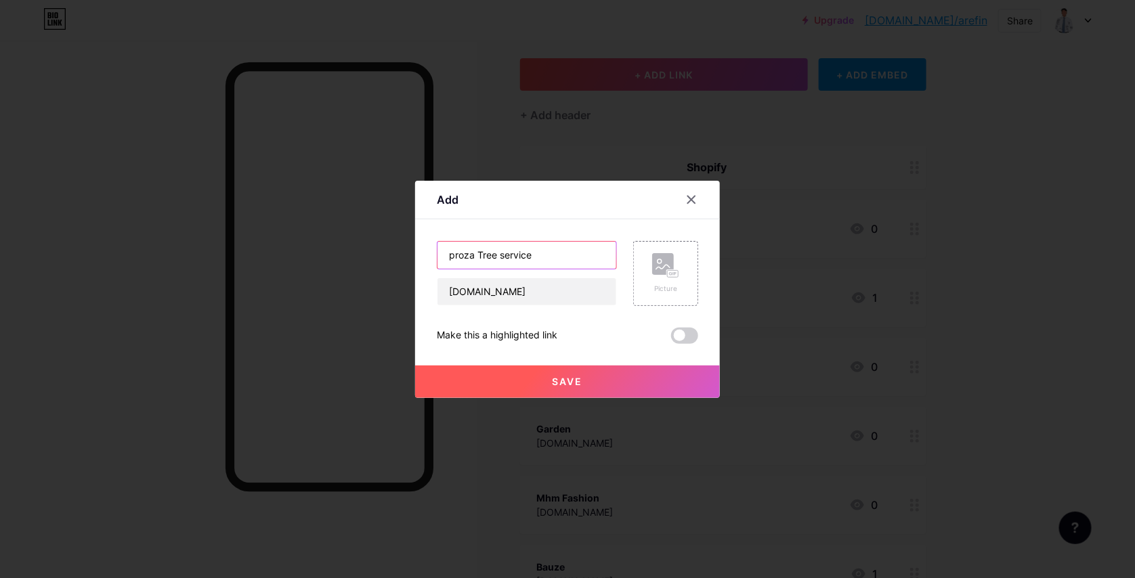
click at [497, 260] on input "proza Tree service" at bounding box center [526, 255] width 179 height 27
click at [446, 253] on input "proza Tree Service" at bounding box center [526, 255] width 179 height 27
type input "Proza Tree Service"
click at [553, 377] on span "Save" at bounding box center [568, 382] width 30 height 12
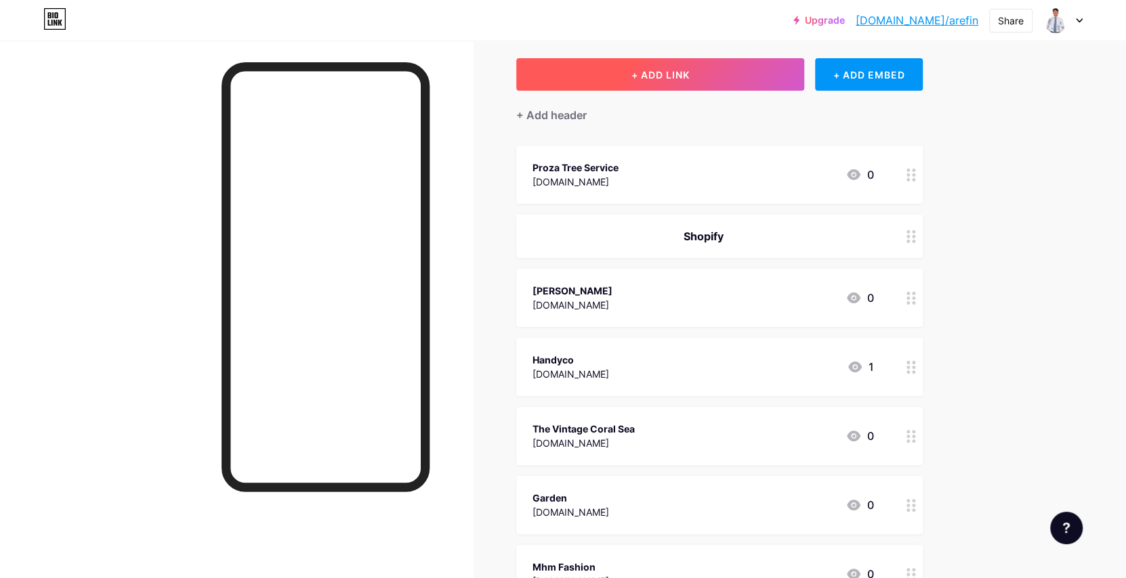
click at [746, 70] on button "+ ADD LINK" at bounding box center [660, 74] width 288 height 33
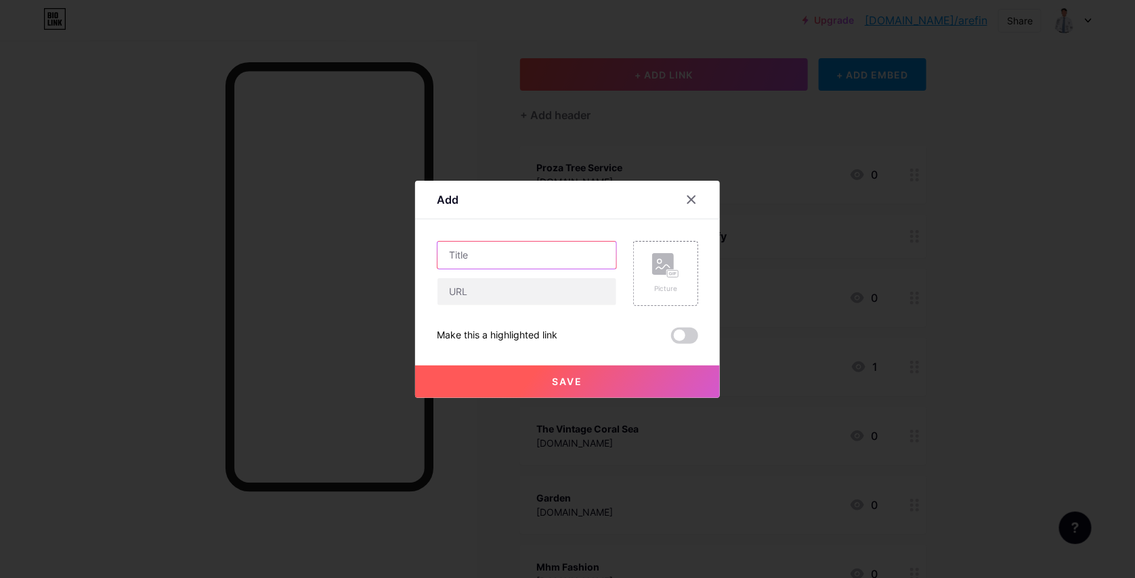
click at [523, 260] on input "text" at bounding box center [526, 255] width 179 height 27
click at [500, 288] on input "text" at bounding box center [526, 291] width 179 height 27
paste input "quamtumcorp.com"
type input "quamtumcorp.com"
click at [519, 255] on input "text" at bounding box center [526, 255] width 179 height 27
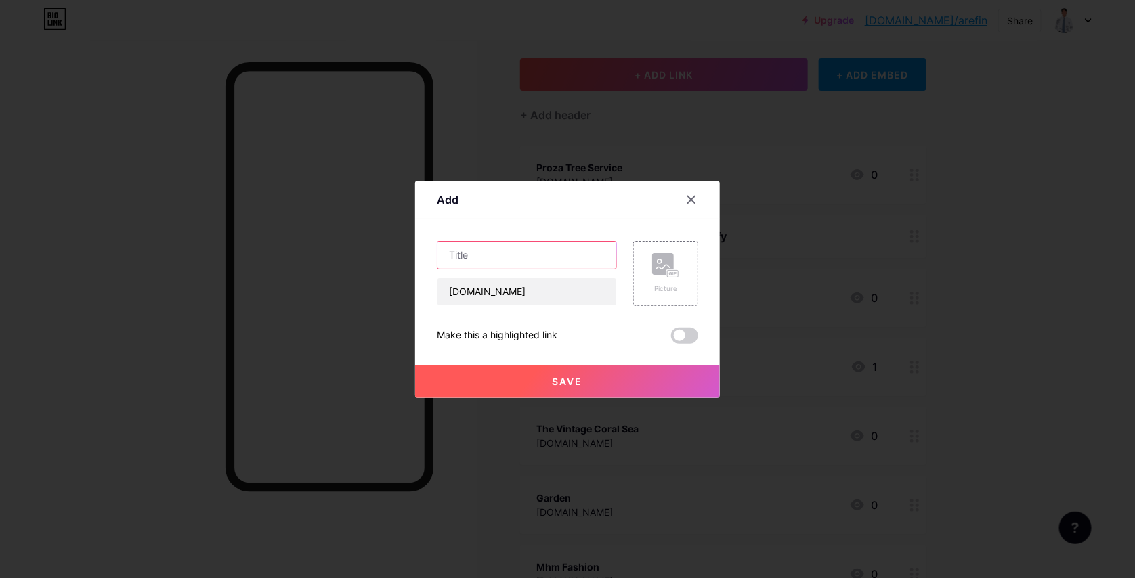
paste input "quamtumcorp.com"
drag, startPoint x: 543, startPoint y: 256, endPoint x: 506, endPoint y: 254, distance: 37.3
click at [506, 254] on input "quamtumcorp.com" at bounding box center [526, 255] width 179 height 27
click at [488, 257] on input "quamtumcorp" at bounding box center [526, 255] width 179 height 27
click at [448, 257] on input "quamtumCorp" at bounding box center [526, 255] width 179 height 27
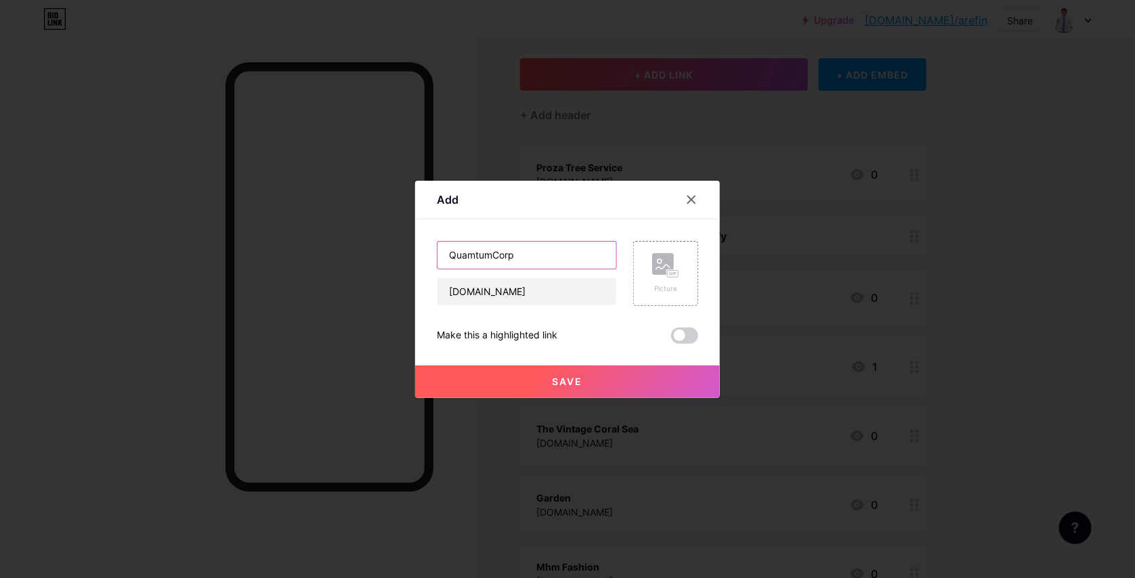
type input "QuamtumCorp"
click at [612, 398] on div at bounding box center [567, 289] width 1135 height 578
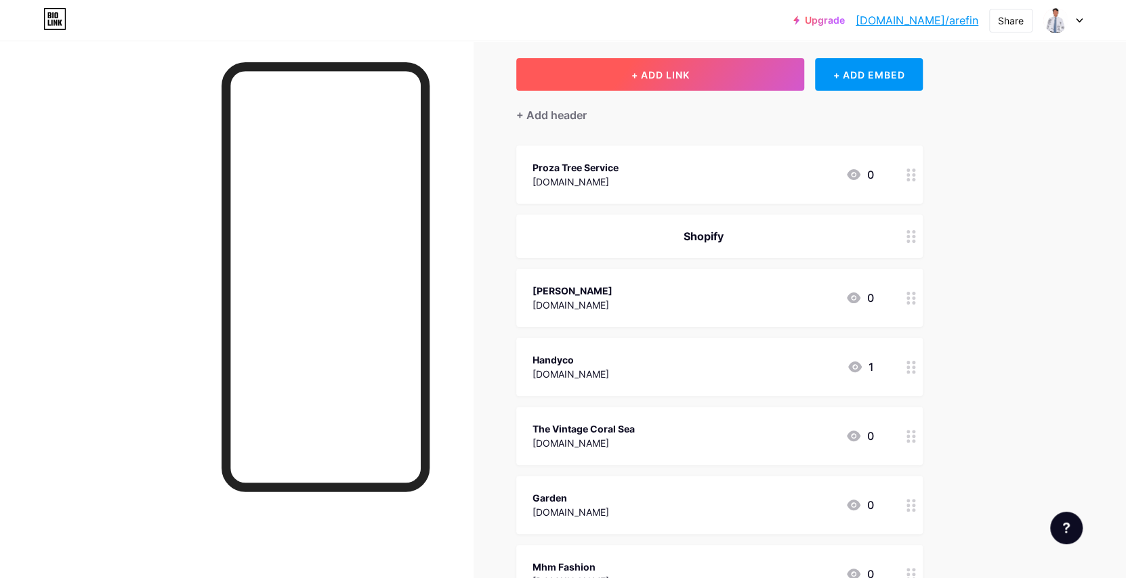
click at [696, 76] on button "+ ADD LINK" at bounding box center [660, 74] width 288 height 33
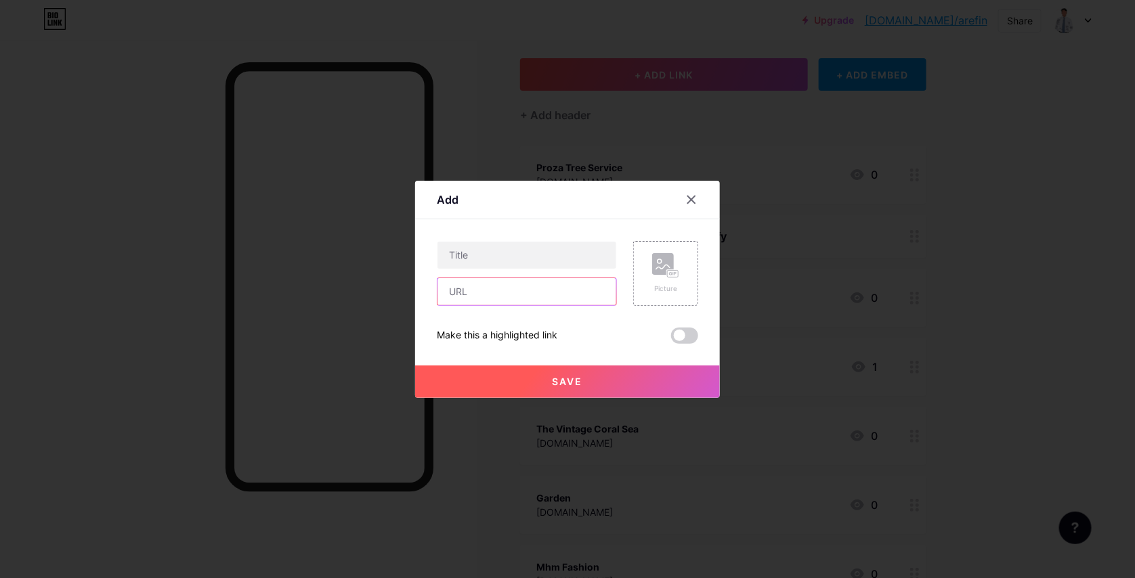
click at [523, 295] on input "text" at bounding box center [526, 291] width 179 height 27
paste input "quamtumcorp.com"
type input "quamtumcorp.com"
click at [519, 256] on input "text" at bounding box center [526, 255] width 179 height 27
paste input "quamtumcorp.com"
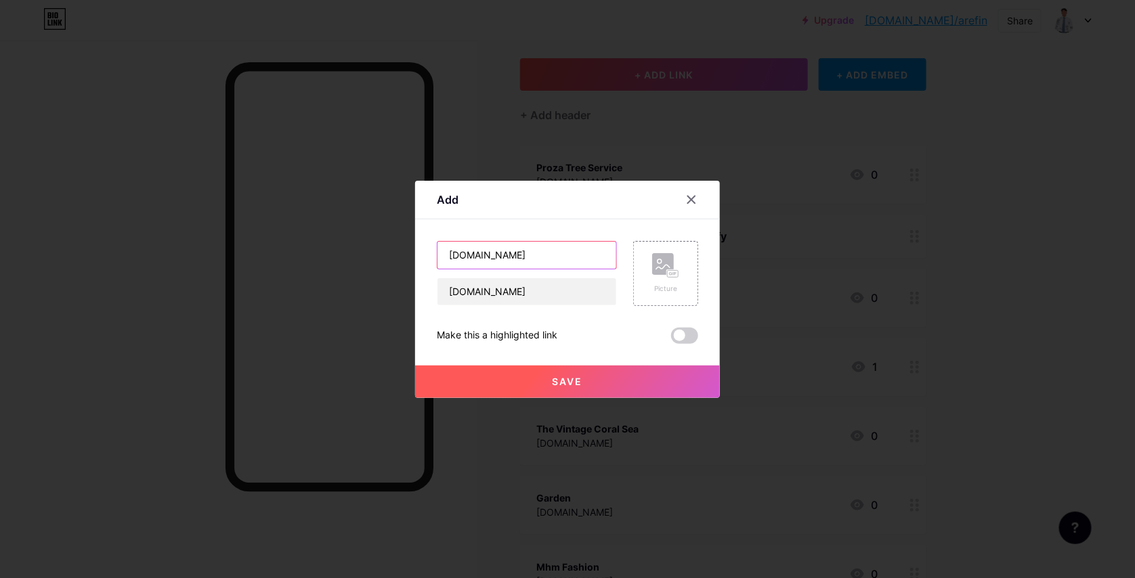
drag, startPoint x: 532, startPoint y: 255, endPoint x: 505, endPoint y: 254, distance: 27.1
click at [505, 254] on input "quamtumcorp.com" at bounding box center [526, 255] width 179 height 27
click at [490, 257] on input "quamtumcorp" at bounding box center [526, 255] width 179 height 27
click at [486, 255] on input "quamtumCorp" at bounding box center [526, 255] width 179 height 27
click at [444, 254] on input "quamtum Corp" at bounding box center [526, 255] width 179 height 27
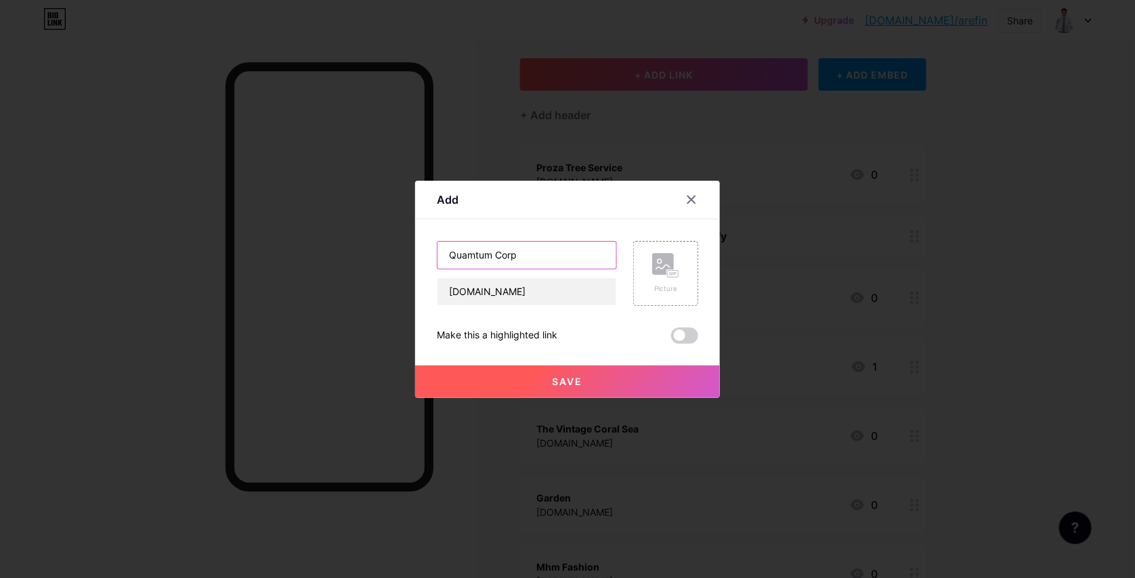
click at [496, 256] on input "Quamtum Corp" at bounding box center [526, 255] width 179 height 27
type input "Quamtumcorp"
click at [553, 379] on span "Save" at bounding box center [568, 382] width 30 height 12
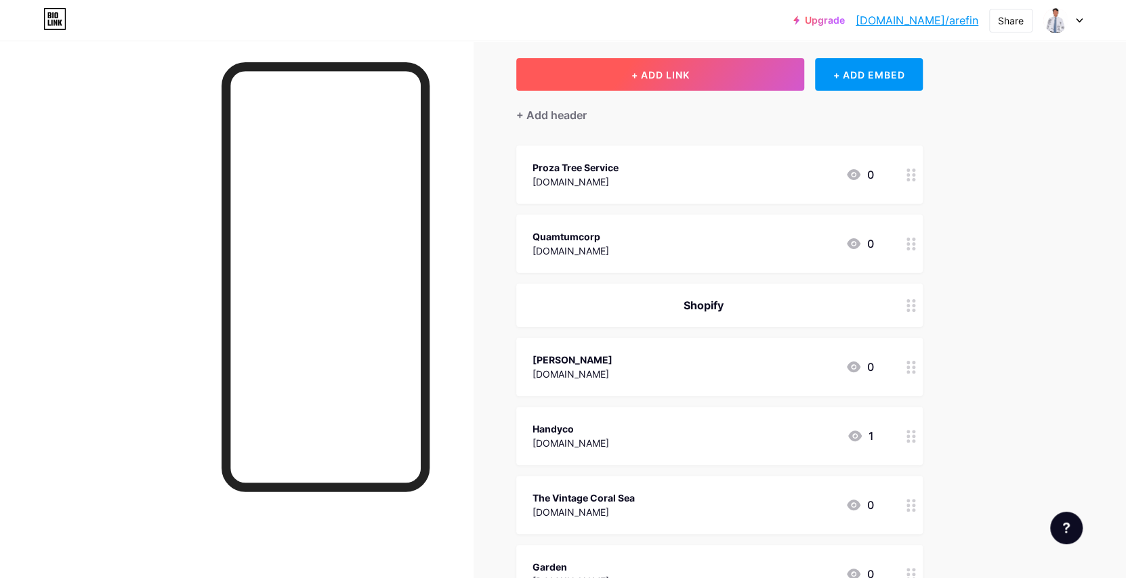
click at [655, 84] on button "+ ADD LINK" at bounding box center [660, 74] width 288 height 33
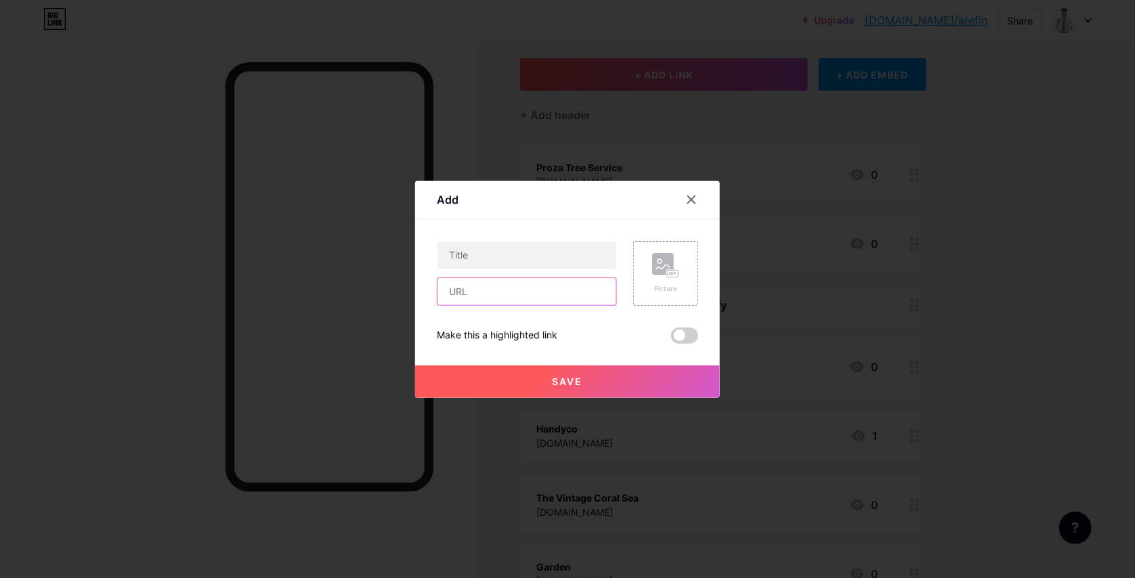
click at [532, 279] on input "text" at bounding box center [526, 291] width 179 height 27
paste input "calltreefellas.com"
type input "calltreefellas.com"
click at [532, 246] on input "text" at bounding box center [526, 255] width 179 height 27
paste input "calltreefellas.com"
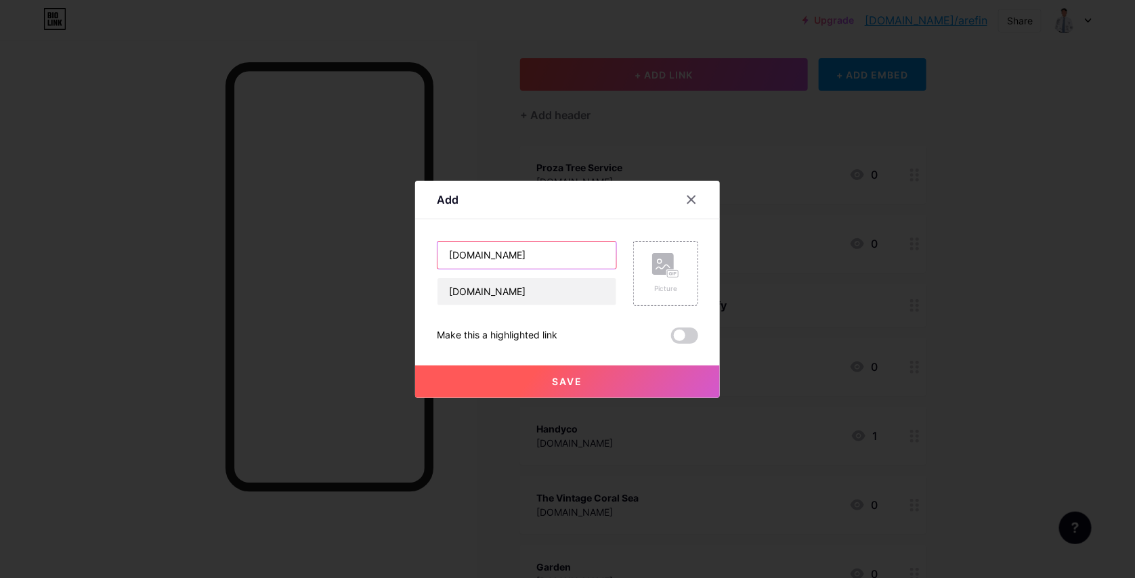
drag, startPoint x: 548, startPoint y: 251, endPoint x: 498, endPoint y: 257, distance: 50.5
click at [498, 257] on input "calltreefellas.com" at bounding box center [526, 255] width 179 height 27
click at [448, 255] on input "calltreefellas" at bounding box center [526, 255] width 179 height 27
type input "Calltreefellas"
click at [530, 385] on button "Save" at bounding box center [567, 382] width 305 height 33
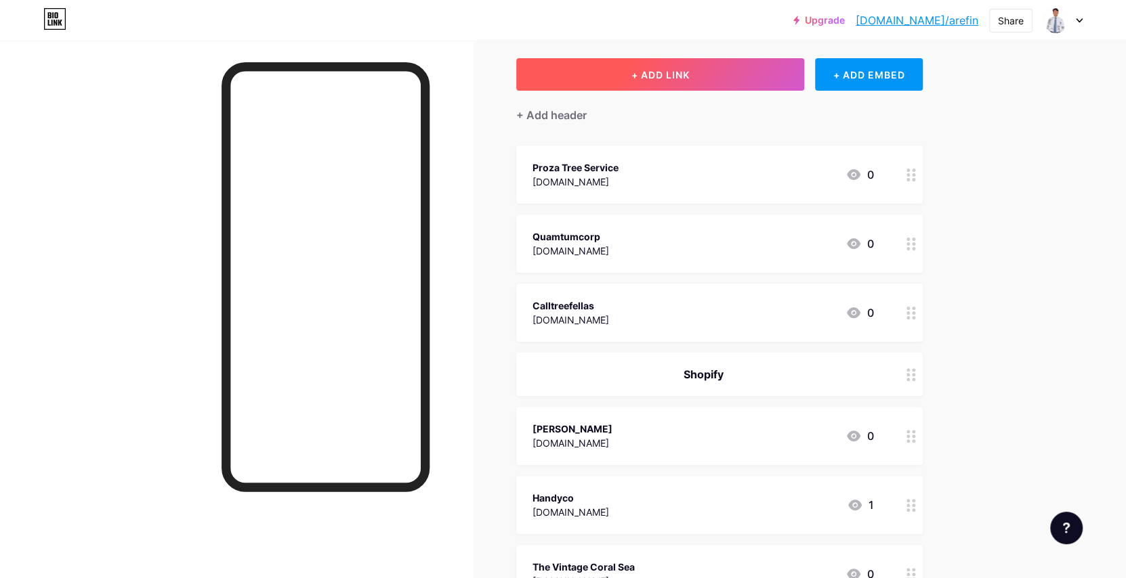
click at [660, 73] on span "+ ADD LINK" at bounding box center [659, 75] width 58 height 12
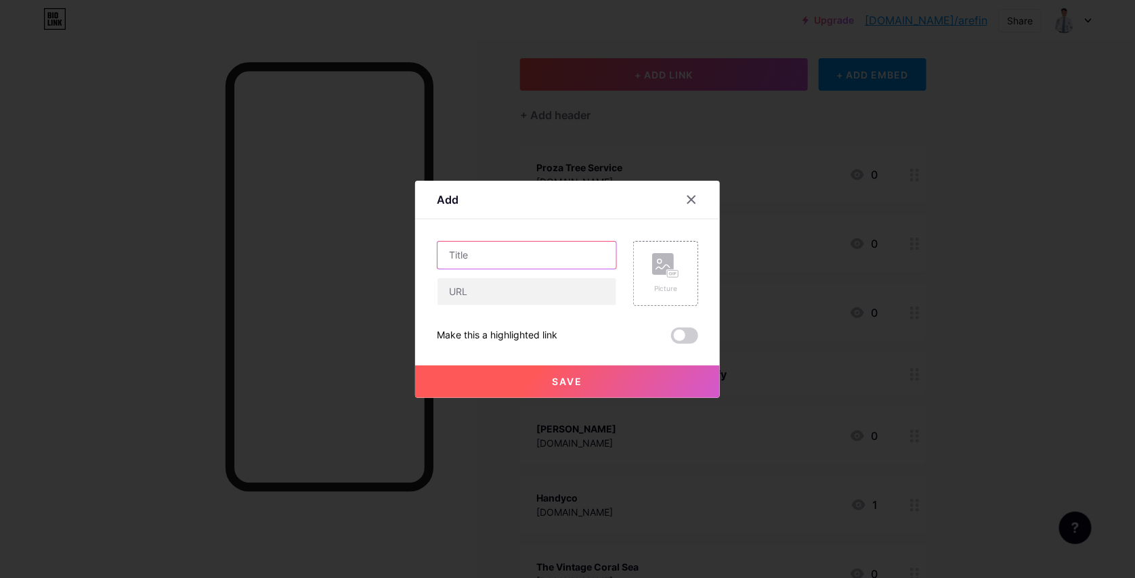
click at [504, 252] on input "text" at bounding box center [526, 255] width 179 height 27
click at [498, 294] on input "text" at bounding box center [526, 291] width 179 height 27
paste input "solidoaktreeservices.com"
type input "solidoaktreeservices.com"
click at [496, 256] on input "text" at bounding box center [526, 255] width 179 height 27
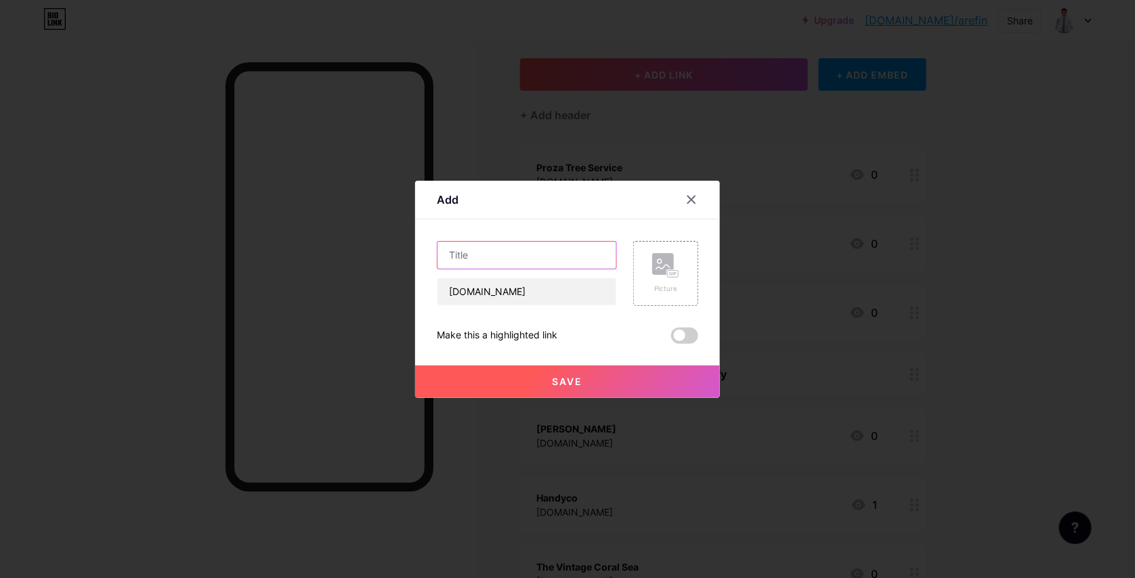
paste input "solidoaktreeservices.com"
drag, startPoint x: 573, startPoint y: 255, endPoint x: 538, endPoint y: 255, distance: 35.2
click at [538, 255] on input "solidoaktreeservices.com" at bounding box center [526, 255] width 179 height 27
type input "solidoaktreeservices"
click at [553, 382] on span "Save" at bounding box center [568, 382] width 30 height 12
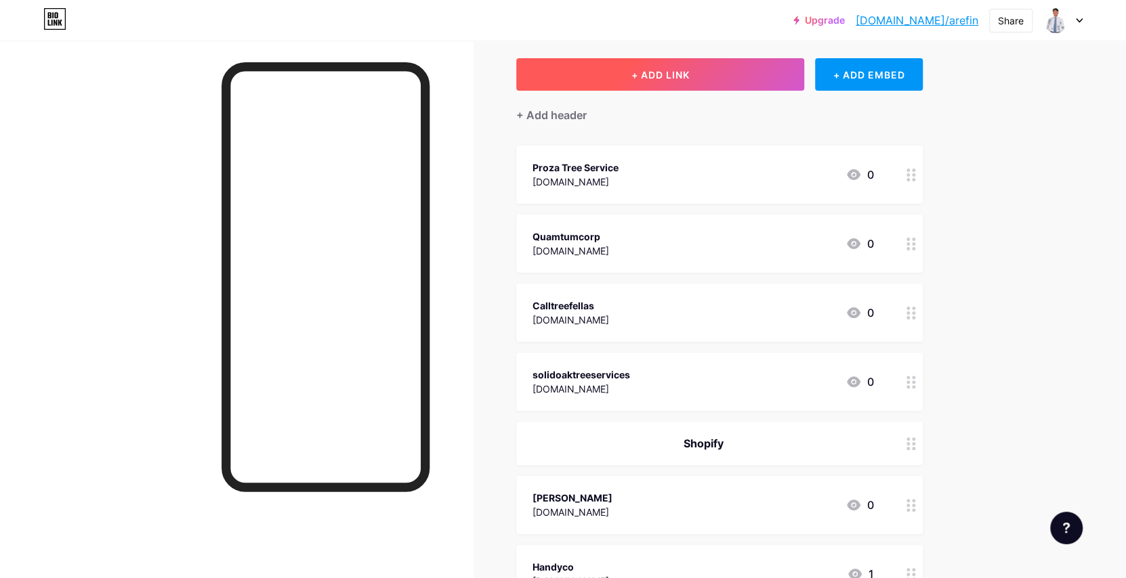
click at [645, 85] on button "+ ADD LINK" at bounding box center [660, 74] width 288 height 33
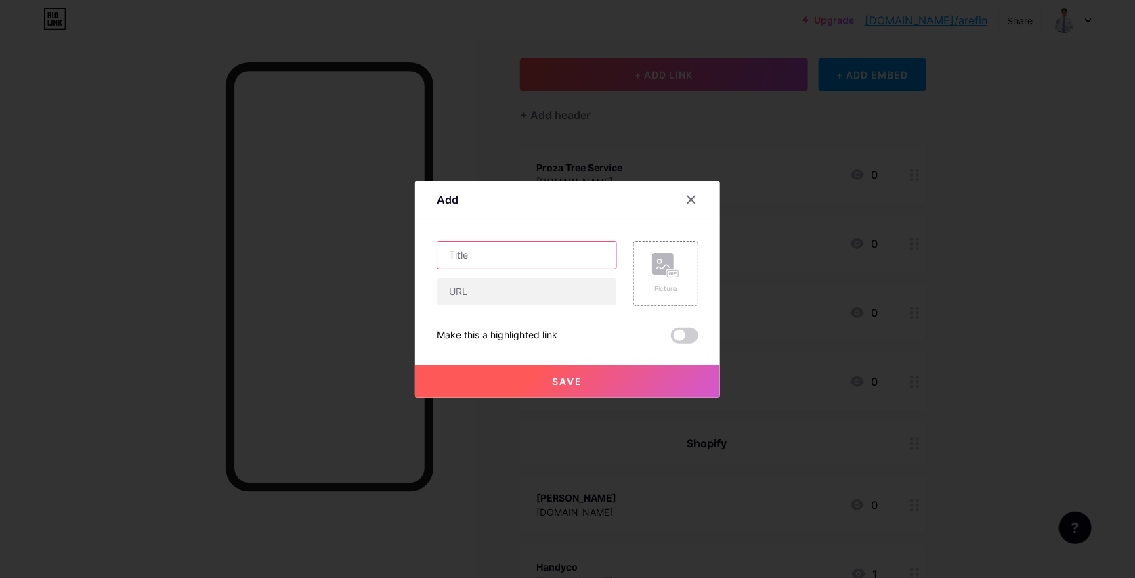
click at [505, 262] on input "text" at bounding box center [526, 255] width 179 height 27
click at [494, 301] on input "text" at bounding box center [526, 291] width 179 height 27
paste input "aistacked.site"
type input "aistacked.site"
click at [524, 245] on input "text" at bounding box center [526, 255] width 179 height 27
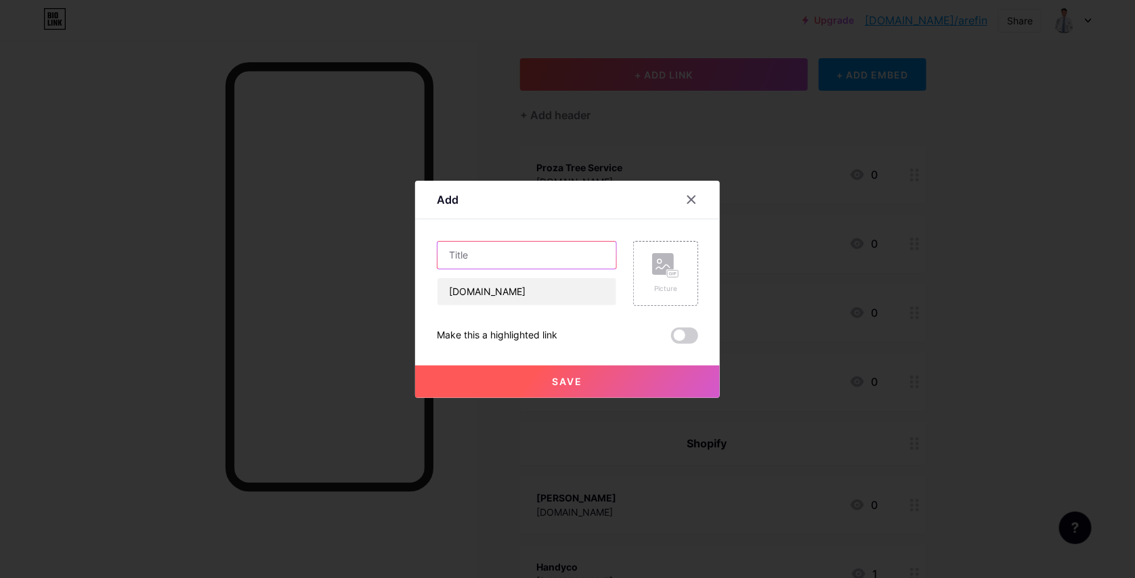
paste input "aistacked.site"
drag, startPoint x: 524, startPoint y: 246, endPoint x: 484, endPoint y: 251, distance: 40.9
click at [484, 251] on input "aistacked.site" at bounding box center [526, 255] width 179 height 27
type input "aistacked"
click at [555, 385] on span "Save" at bounding box center [568, 382] width 30 height 12
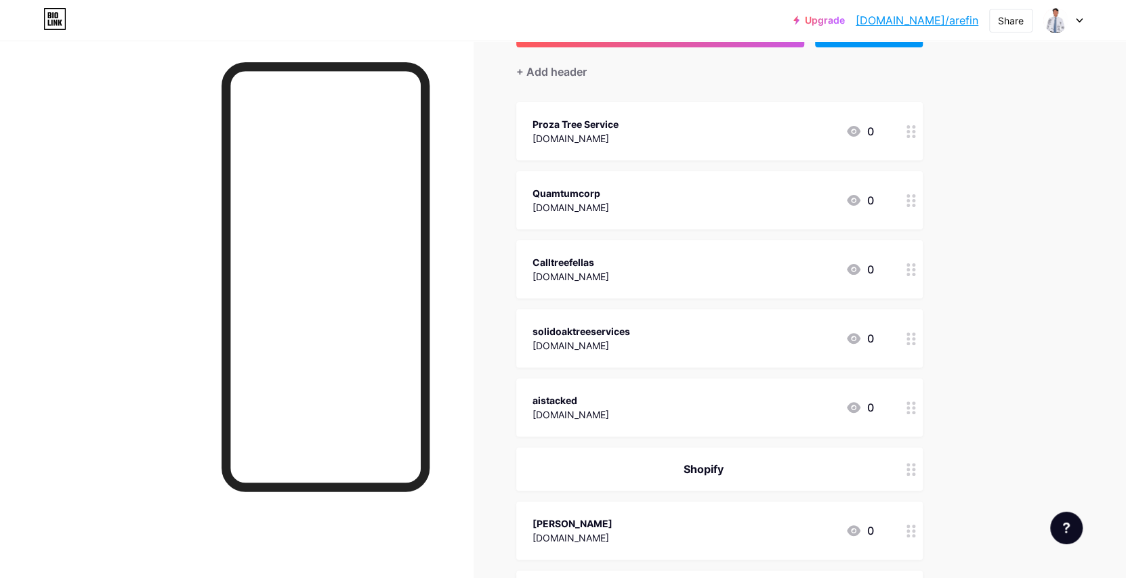
scroll to position [135, 0]
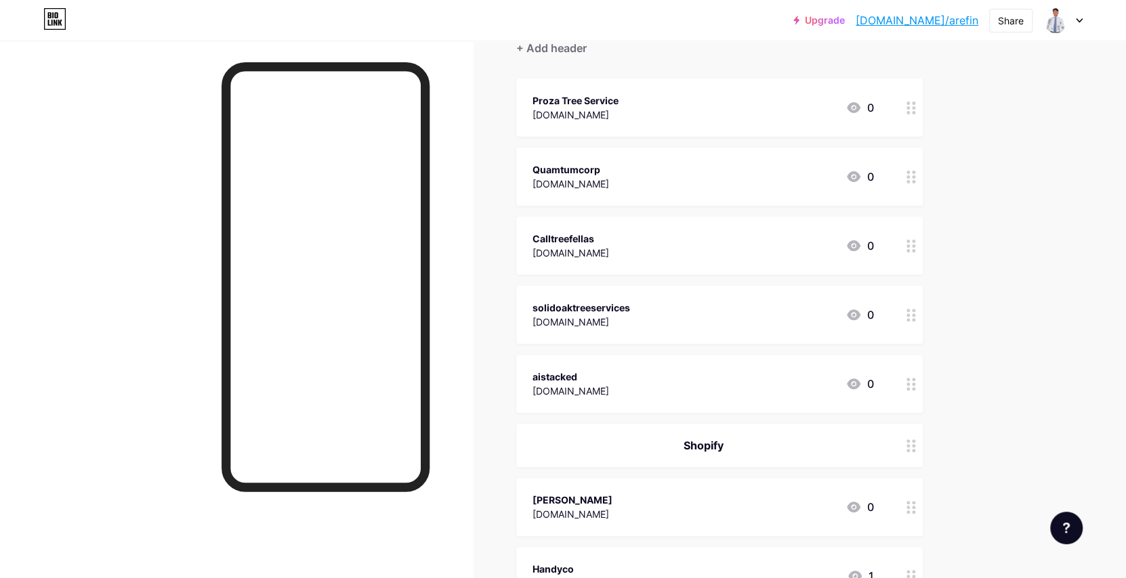
click at [745, 112] on div "Proza Tree Service prozatreeservice.com 0" at bounding box center [702, 107] width 341 height 31
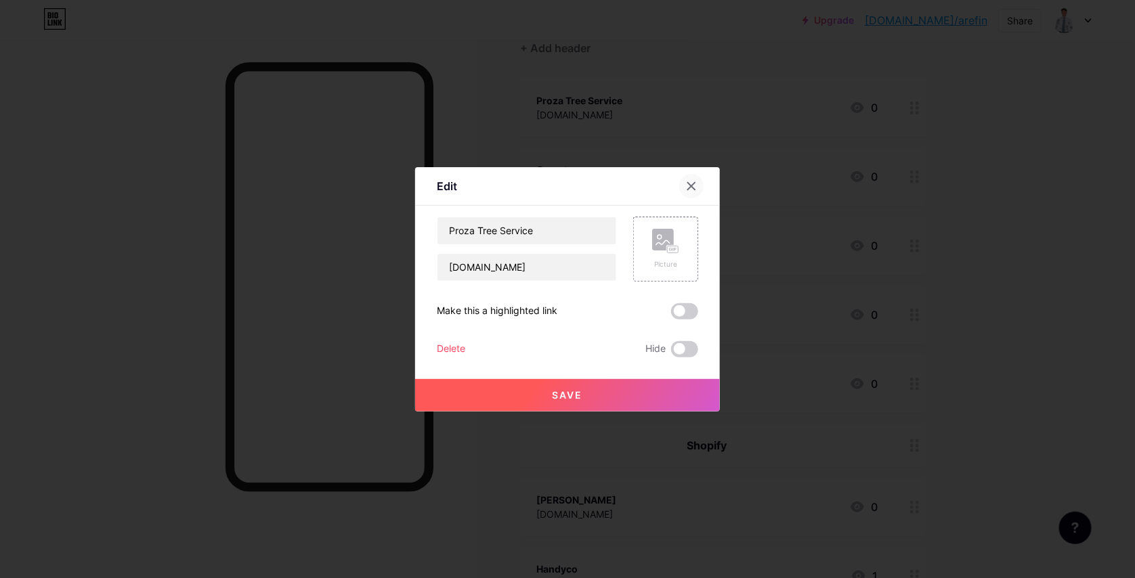
click at [688, 176] on div at bounding box center [691, 186] width 24 height 24
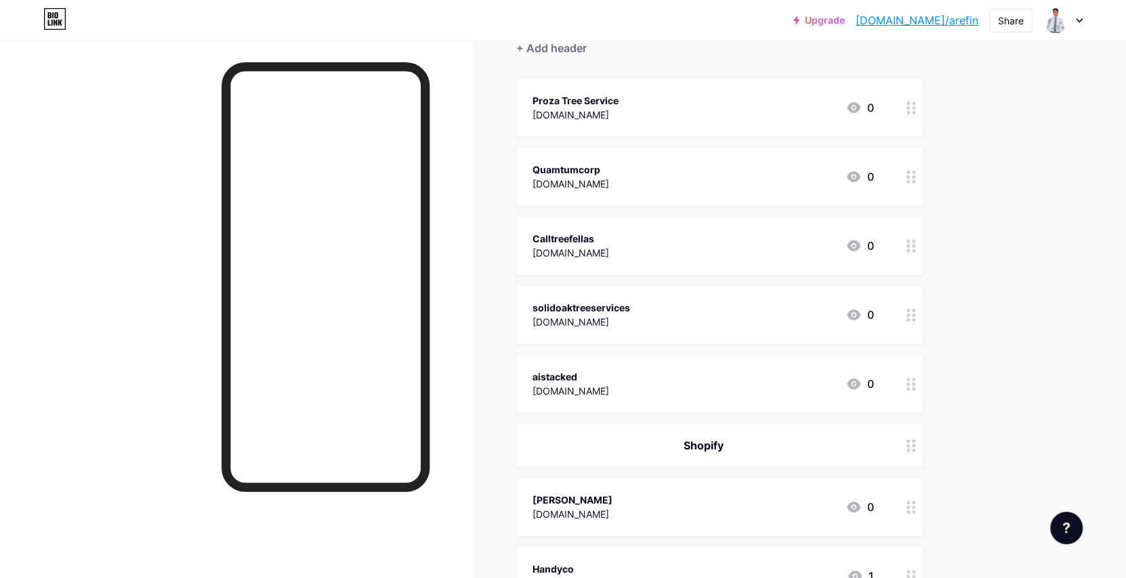
click at [713, 89] on div "Proza Tree Service prozatreeservice.com 0" at bounding box center [719, 108] width 406 height 58
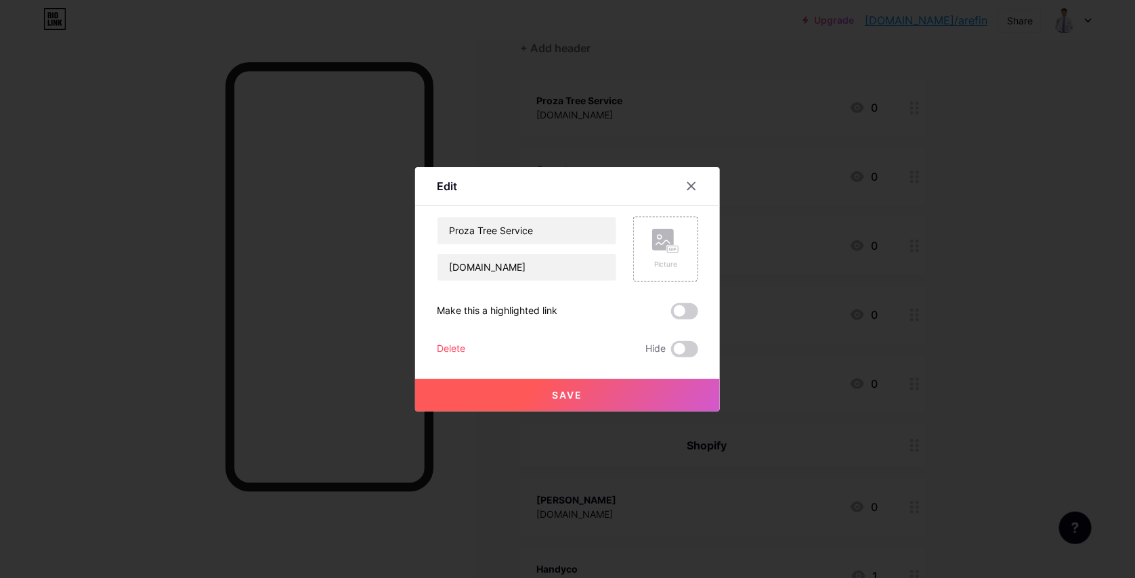
click at [989, 176] on div at bounding box center [567, 289] width 1135 height 578
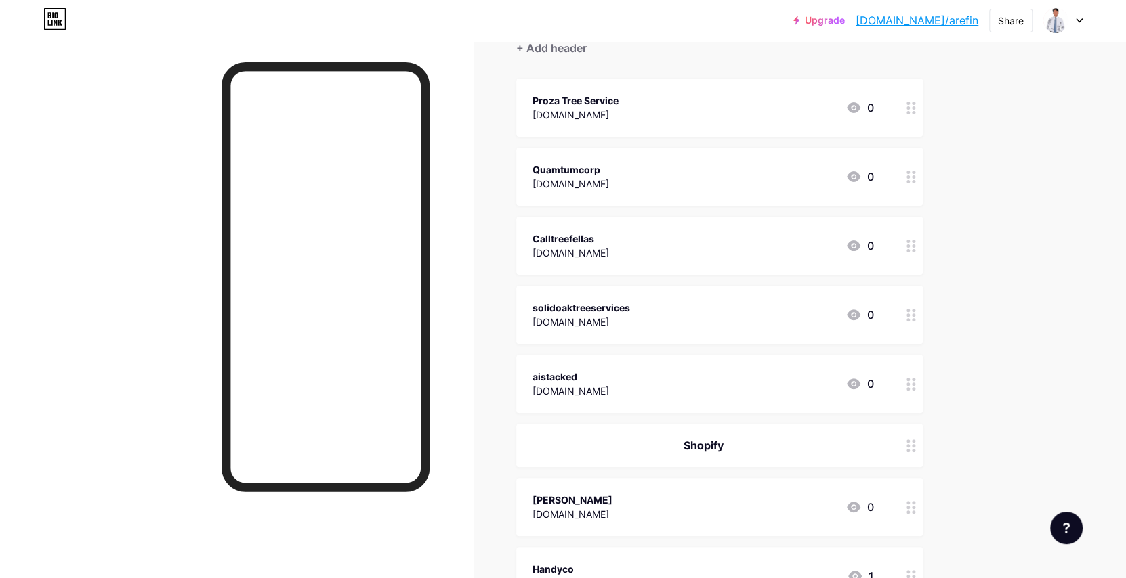
drag, startPoint x: 912, startPoint y: 117, endPoint x: 914, endPoint y: 136, distance: 19.0
click at [917, 163] on div at bounding box center [910, 177] width 23 height 58
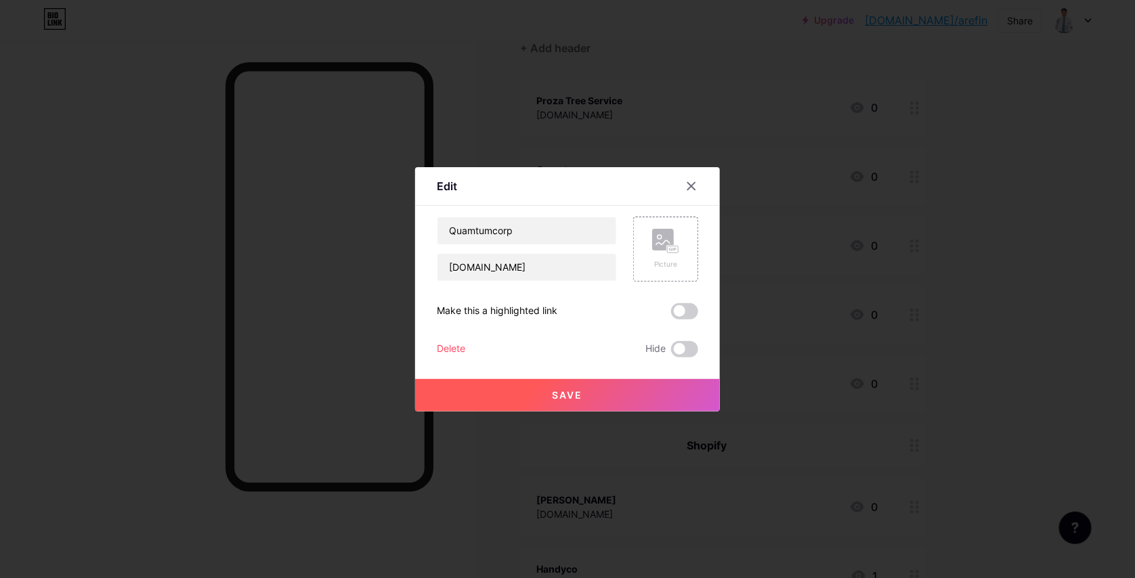
click at [987, 173] on div at bounding box center [567, 289] width 1135 height 578
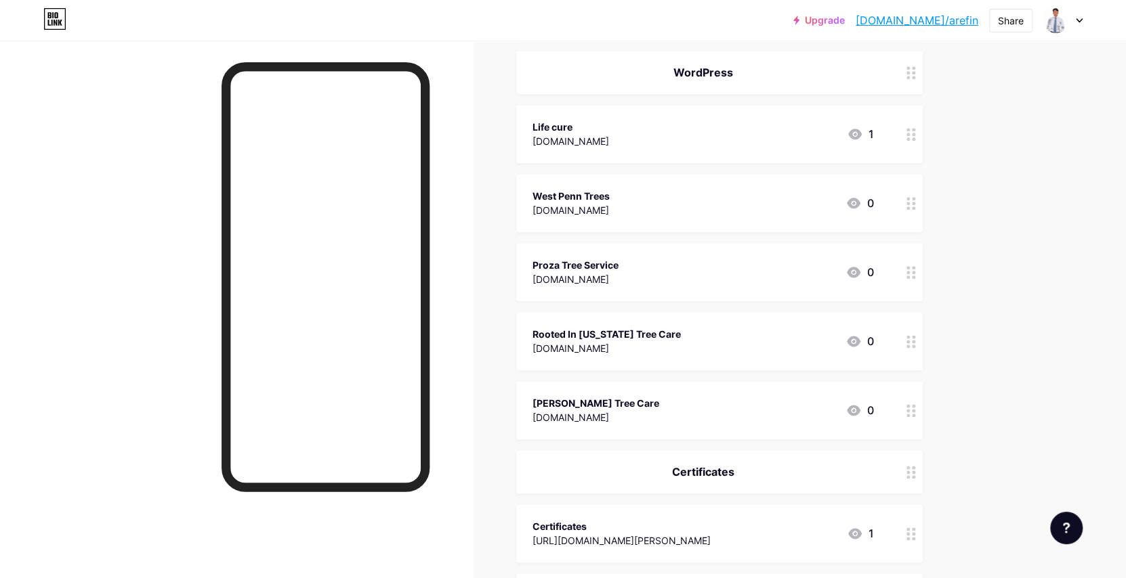
scroll to position [1014, 0]
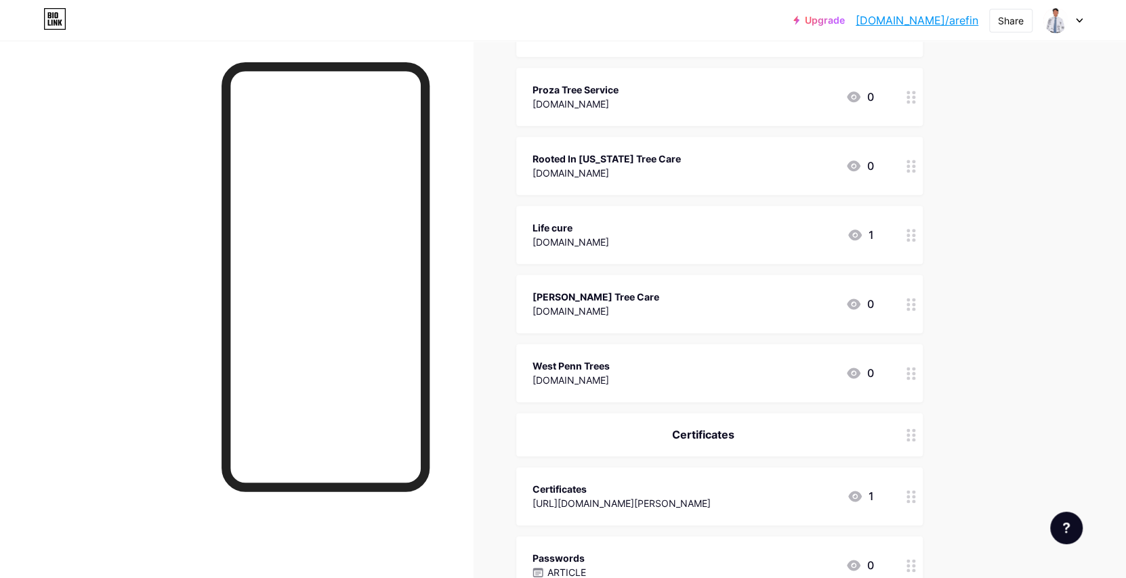
drag, startPoint x: 625, startPoint y: 227, endPoint x: 633, endPoint y: 383, distance: 156.6
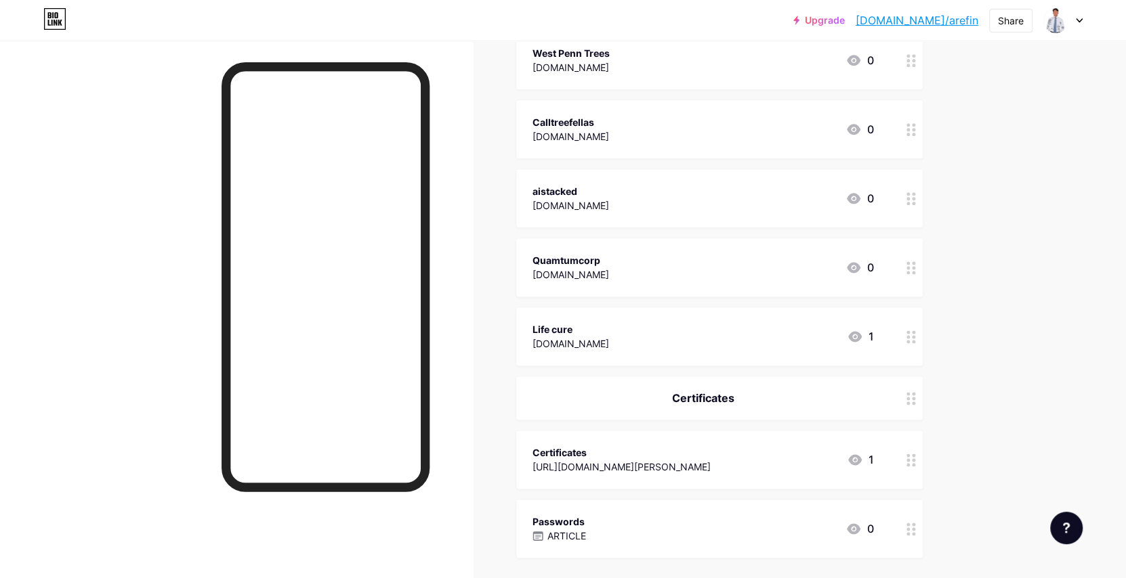
scroll to position [874, 0]
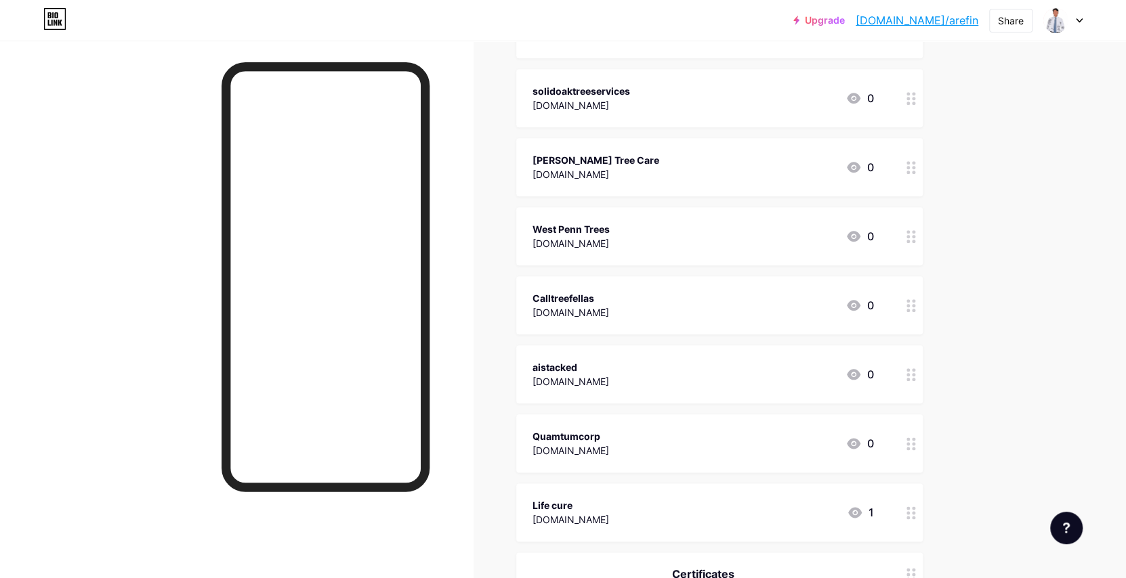
click at [1054, 128] on div "Upgrade bio.link/arefin... bio.link/arefin Share Switch accounts Shawal Areifn …" at bounding box center [563, 90] width 1126 height 1929
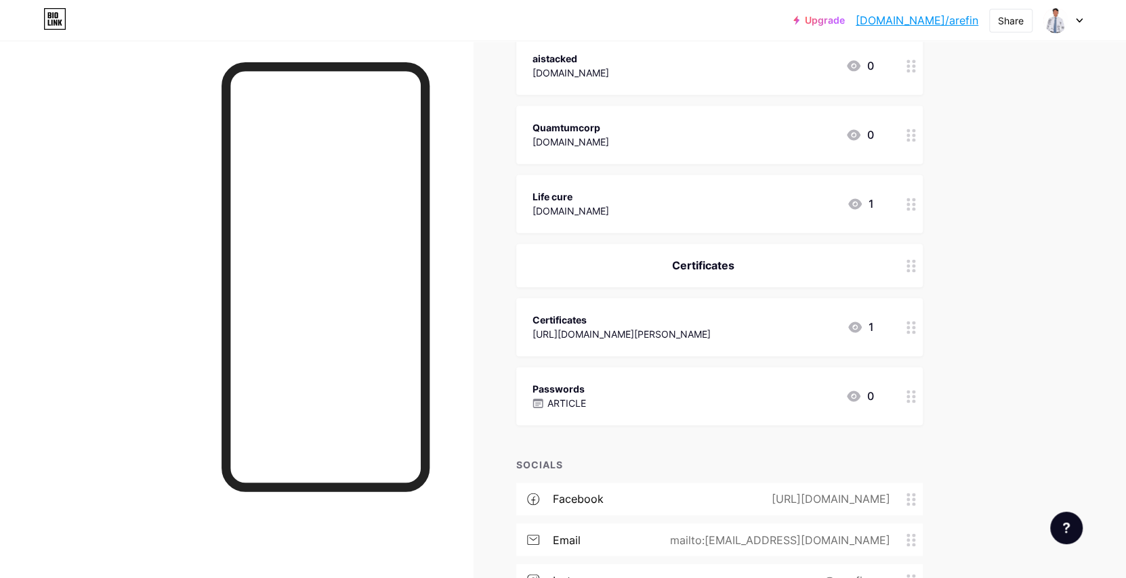
scroll to position [1348, 0]
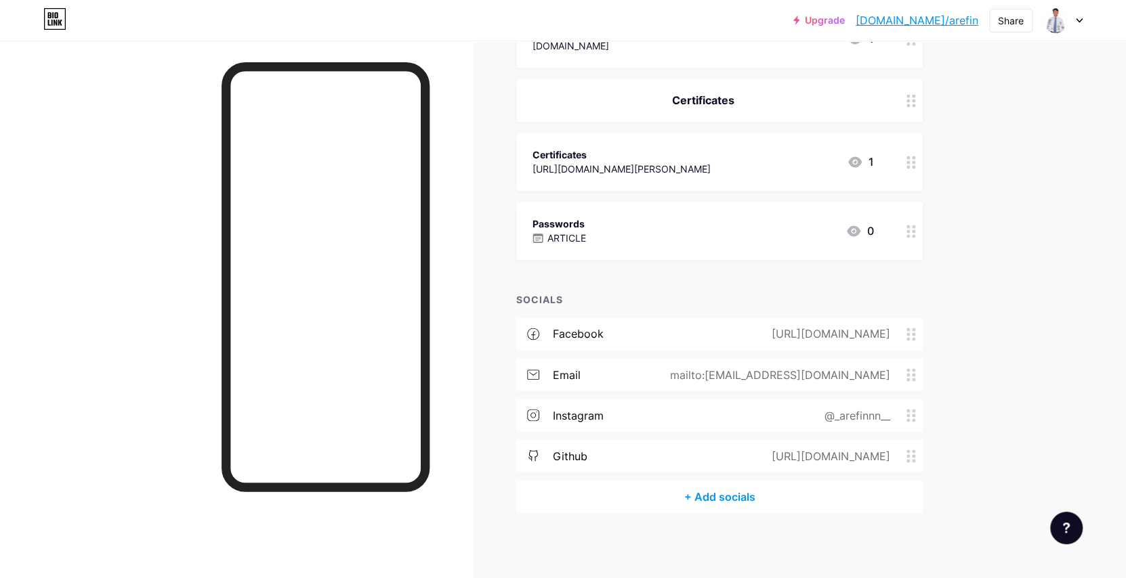
click at [961, 24] on link "bio.link/arefin" at bounding box center [916, 20] width 123 height 16
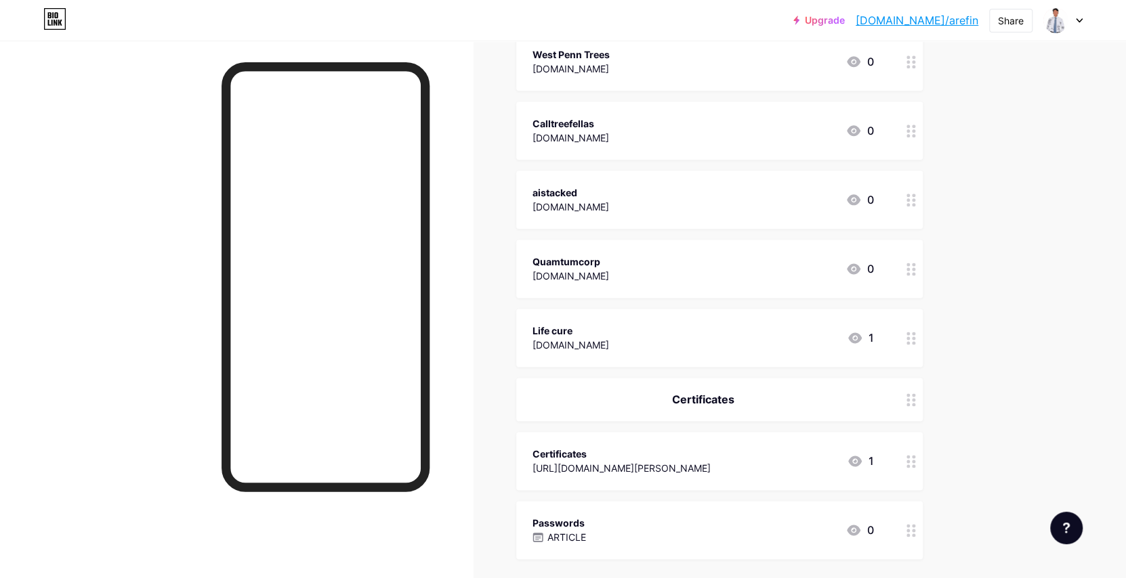
scroll to position [1010, 0]
